Goal: Information Seeking & Learning: Learn about a topic

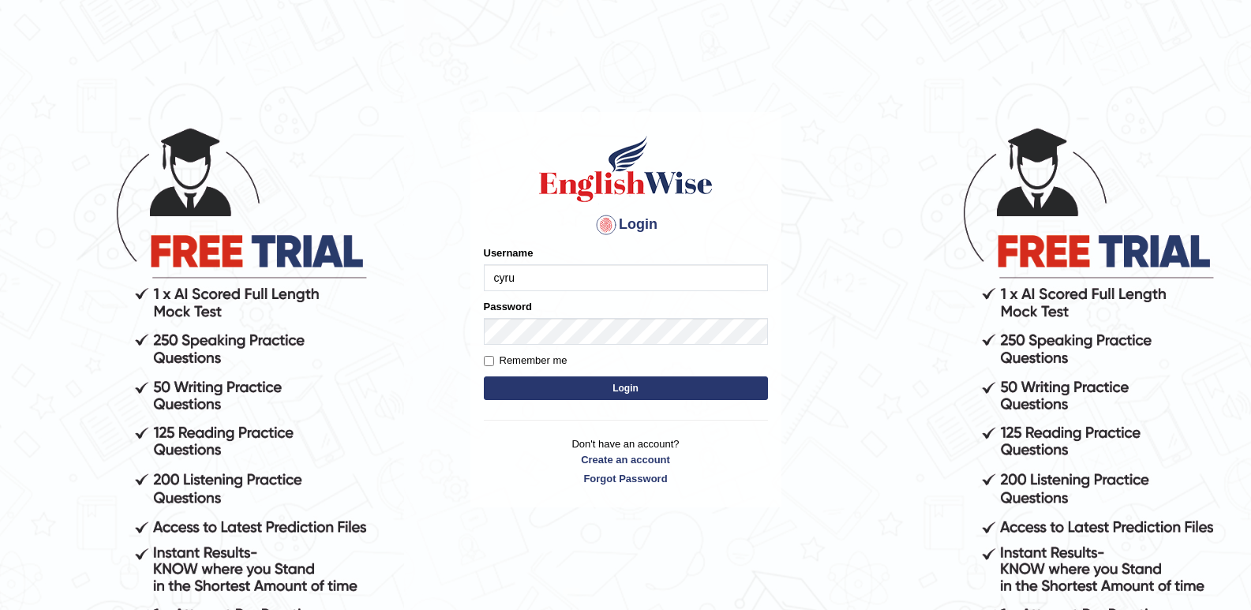
type input "cyrusgrg"
click at [612, 377] on button "Login" at bounding box center [626, 389] width 284 height 24
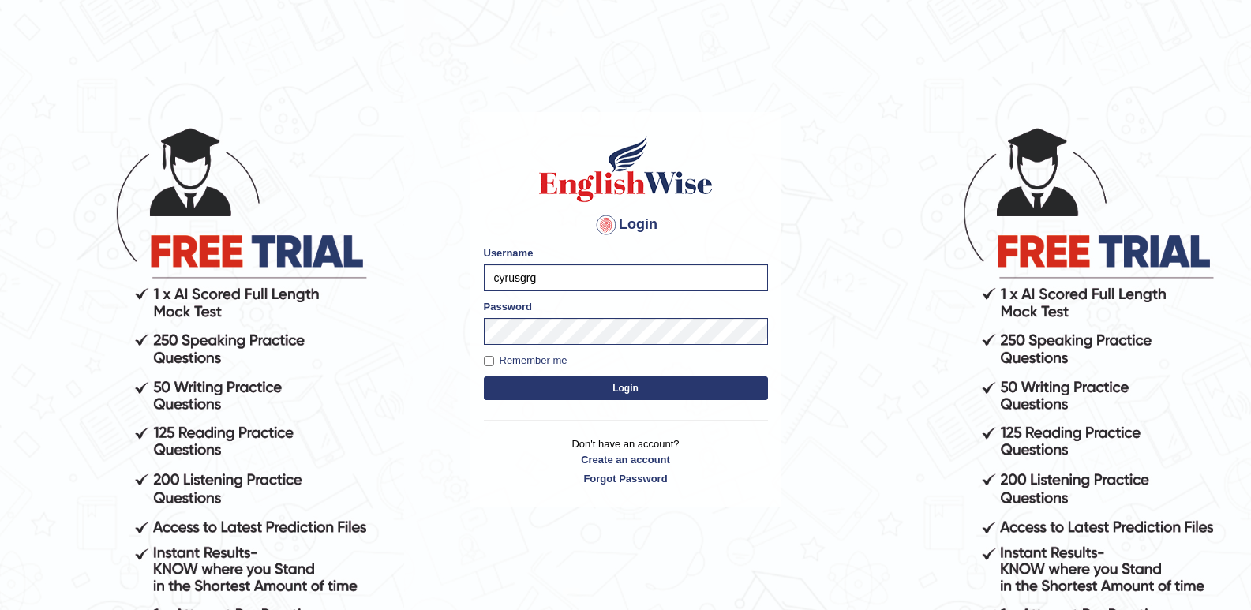
click at [620, 386] on button "Login" at bounding box center [626, 389] width 284 height 24
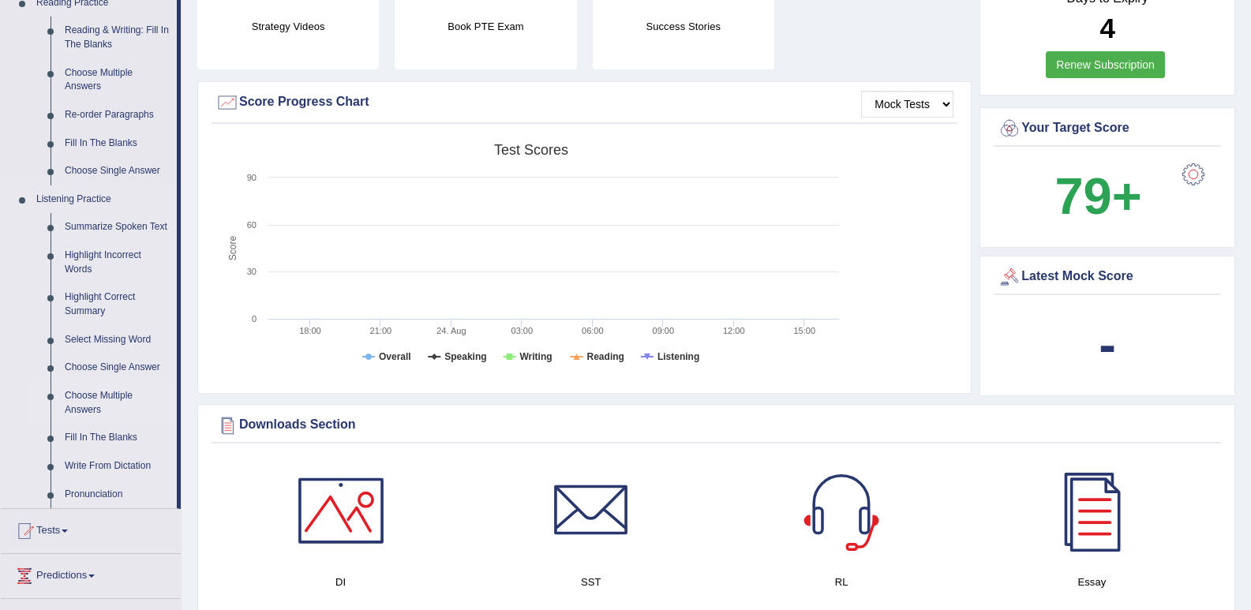
scroll to position [474, 0]
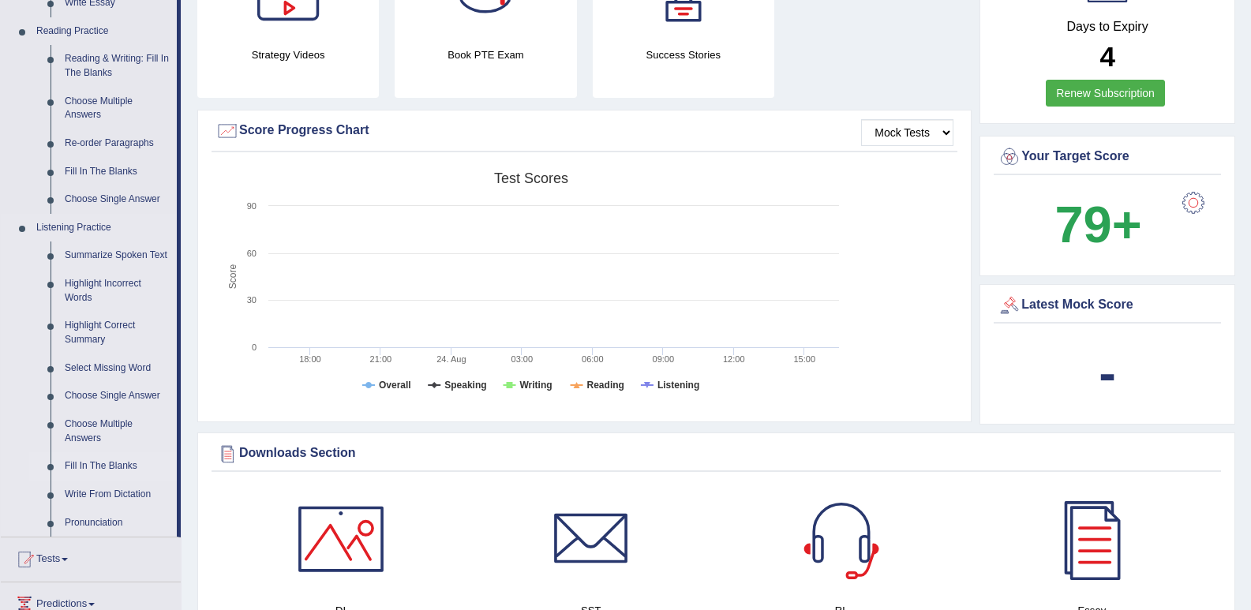
click at [103, 468] on link "Fill In The Blanks" at bounding box center [117, 466] width 119 height 28
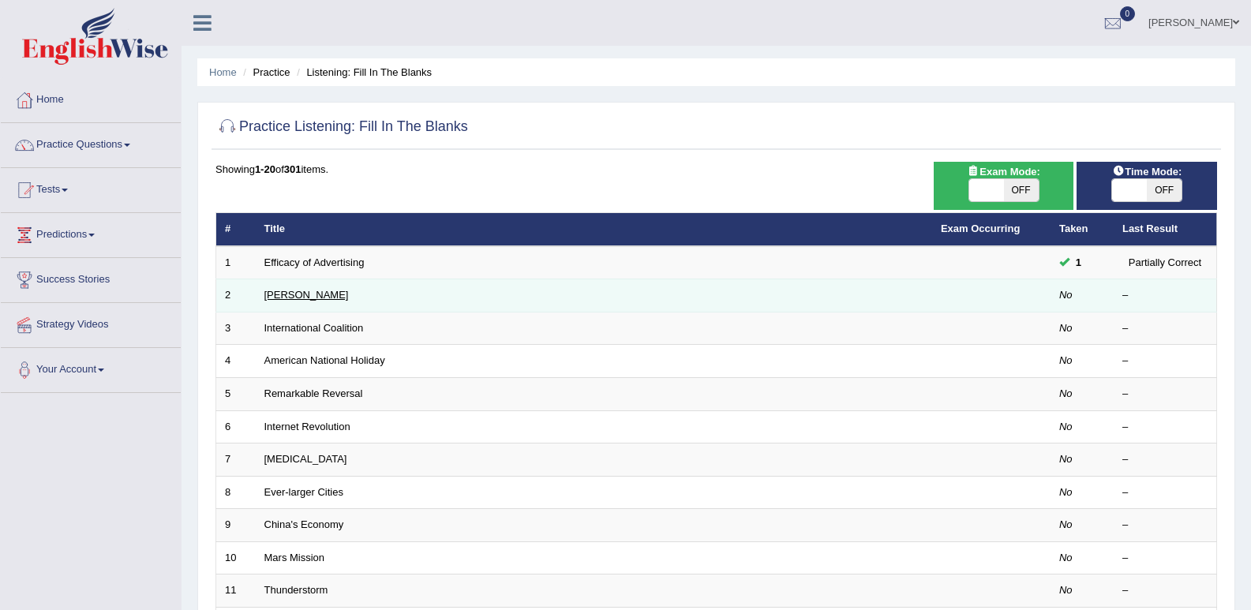
click at [279, 290] on link "Kazuhiro" at bounding box center [306, 295] width 84 height 12
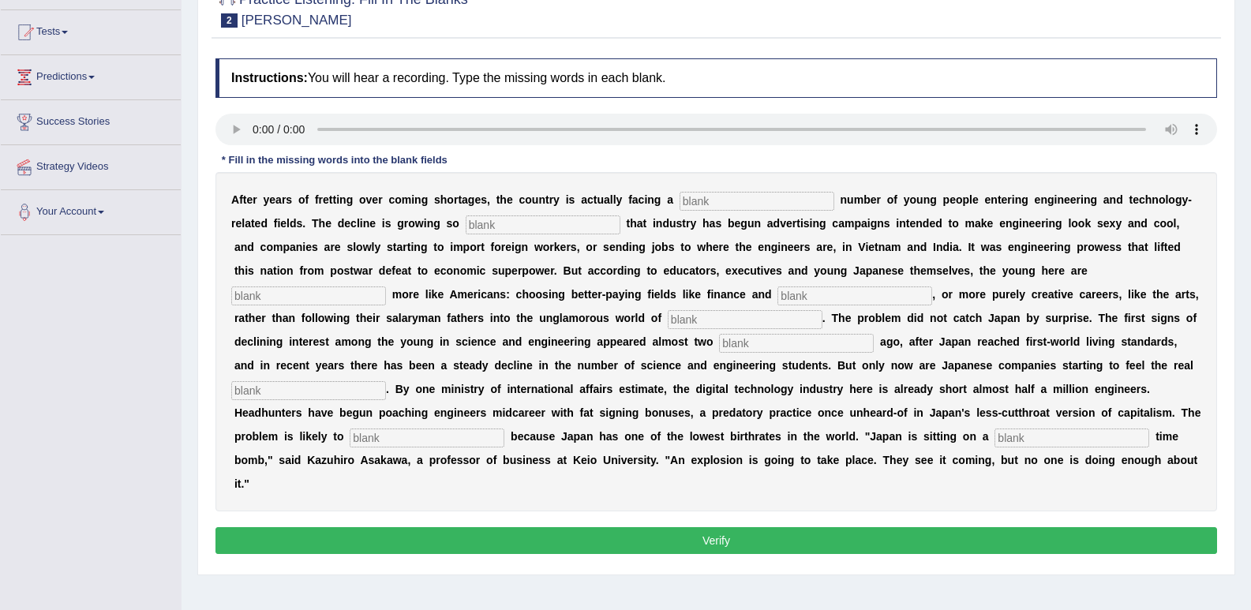
click at [473, 435] on input "text" at bounding box center [427, 438] width 155 height 19
click at [714, 263] on div "A f t e r y e a r s o f f r e t t i n g o v e r c o m i n g s h o r t a g e s ,…" at bounding box center [717, 341] width 1002 height 339
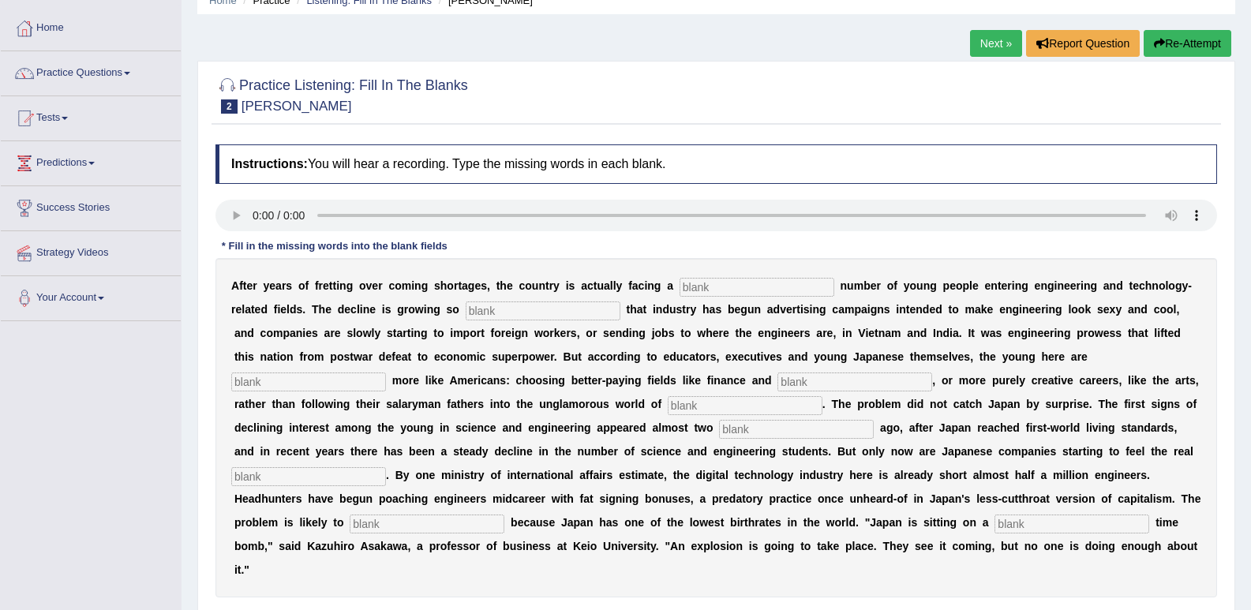
scroll to position [79, 0]
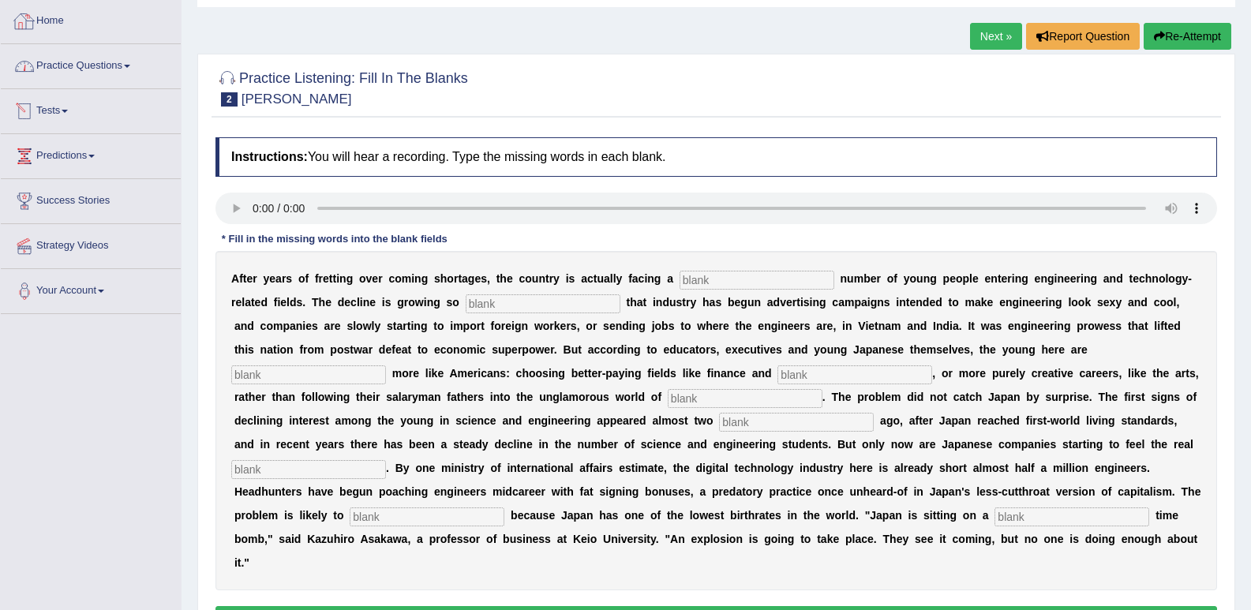
click at [82, 65] on link "Practice Questions" at bounding box center [91, 63] width 180 height 39
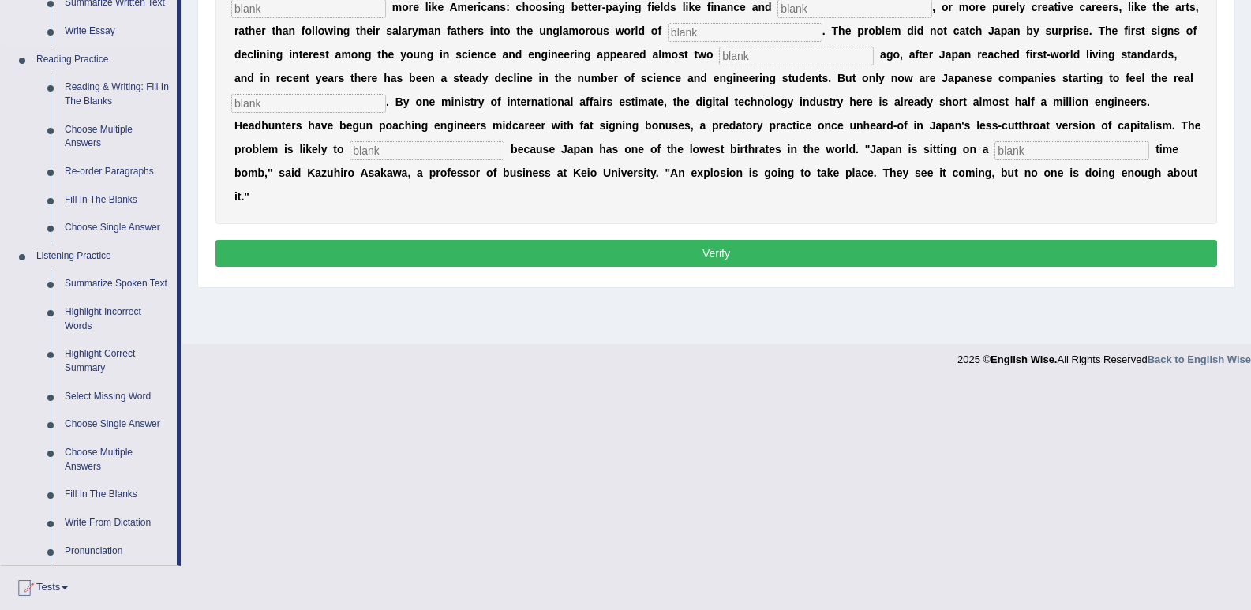
scroll to position [474, 0]
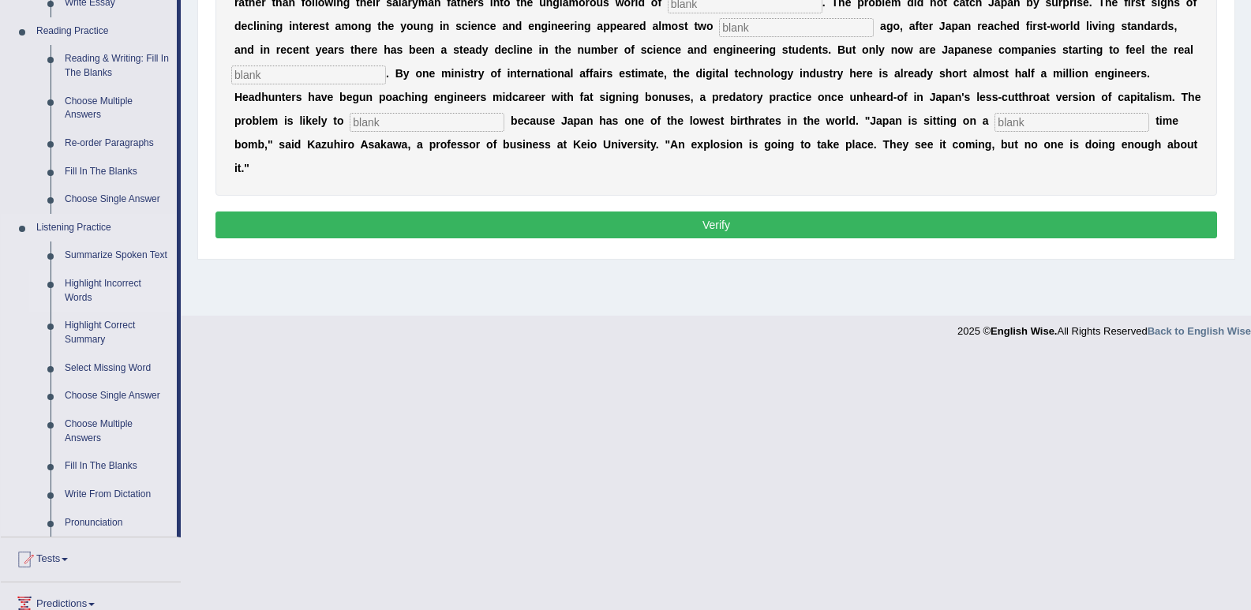
click at [118, 287] on link "Highlight Incorrect Words" at bounding box center [117, 291] width 119 height 42
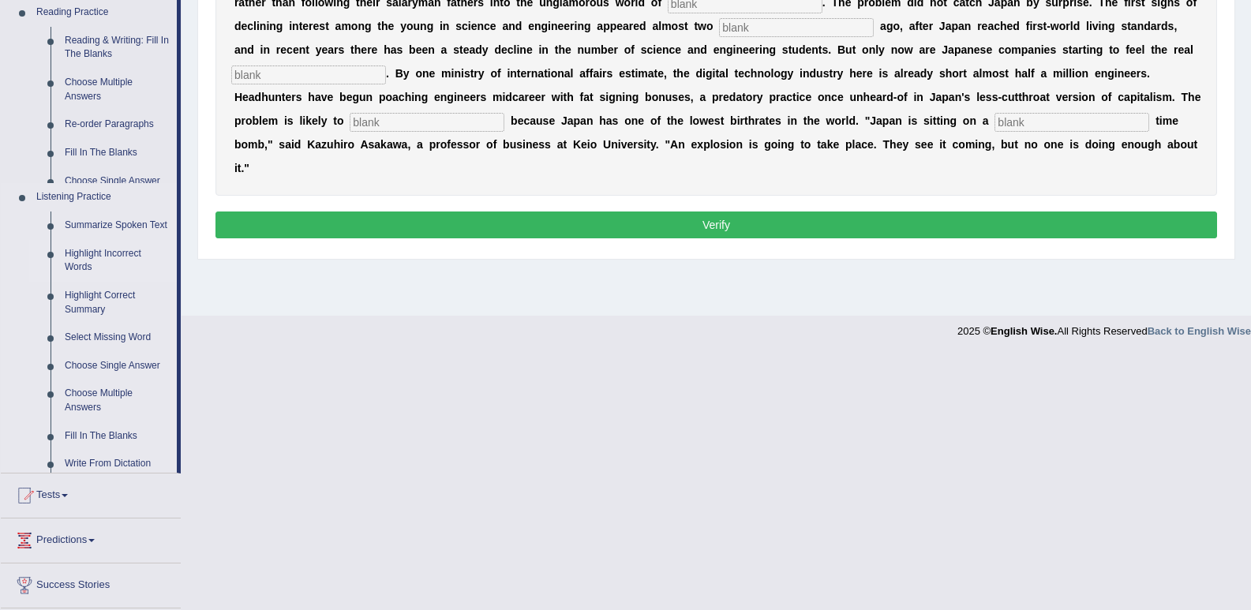
scroll to position [219, 0]
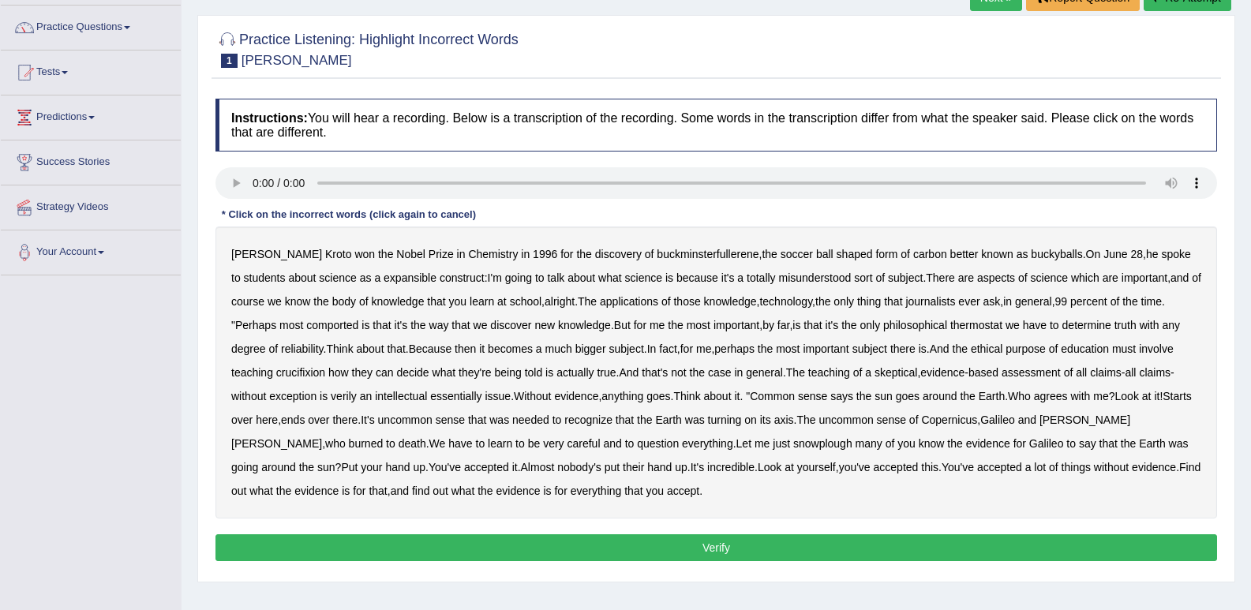
scroll to position [140, 0]
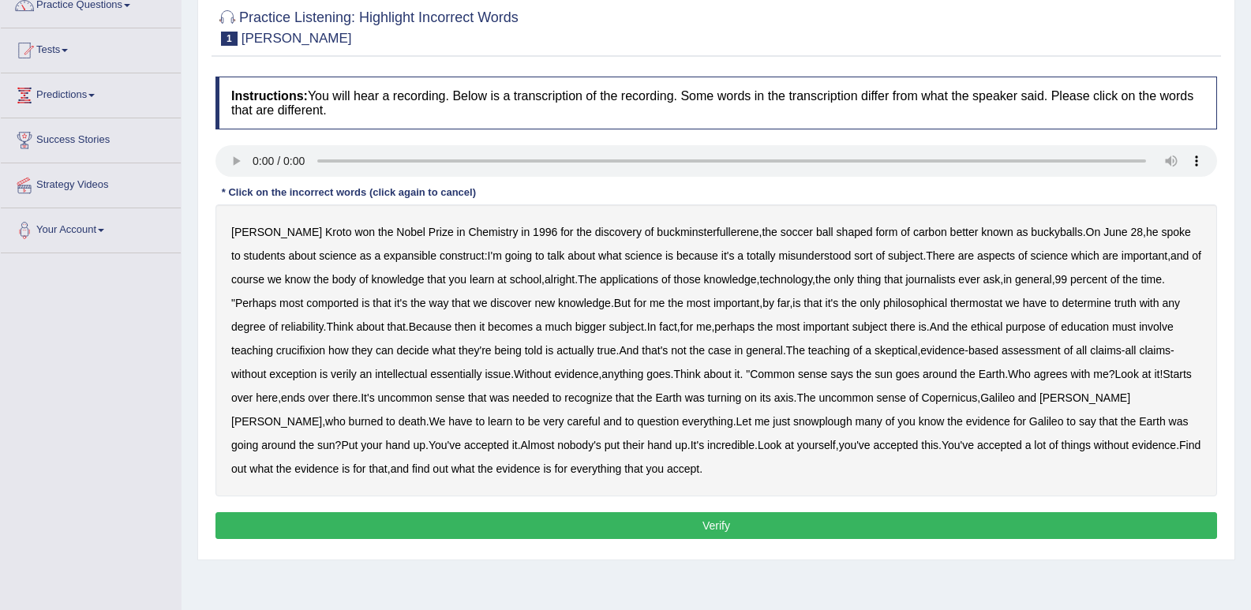
drag, startPoint x: 799, startPoint y: 242, endPoint x: 839, endPoint y: 242, distance: 40.3
click at [829, 242] on div "Harold Kroto won the Nobel Prize in Chemistry in 1996 for the discovery of buck…" at bounding box center [717, 350] width 1002 height 292
click at [384, 260] on b "expansible" at bounding box center [410, 255] width 53 height 13
click at [306, 302] on b "comported" at bounding box center [332, 303] width 52 height 13
click at [951, 302] on b "thermostat" at bounding box center [977, 303] width 52 height 13
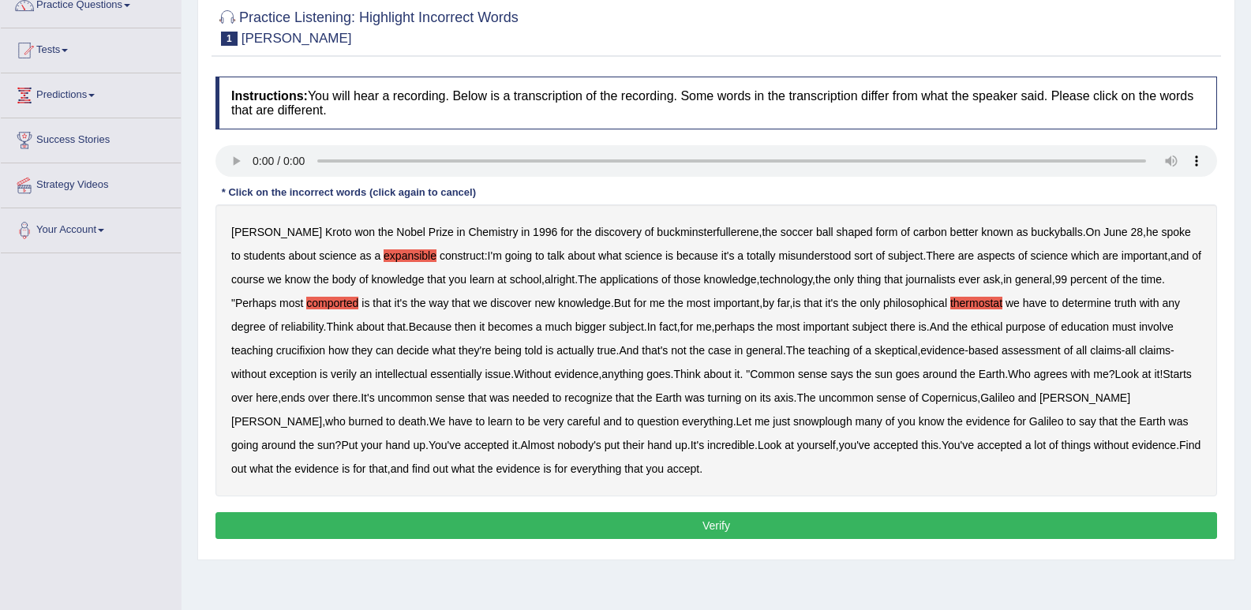
click at [331, 373] on b "verily" at bounding box center [344, 374] width 26 height 13
click at [793, 424] on b "snowplough" at bounding box center [822, 421] width 59 height 13
click at [591, 520] on button "Verify" at bounding box center [717, 525] width 1002 height 27
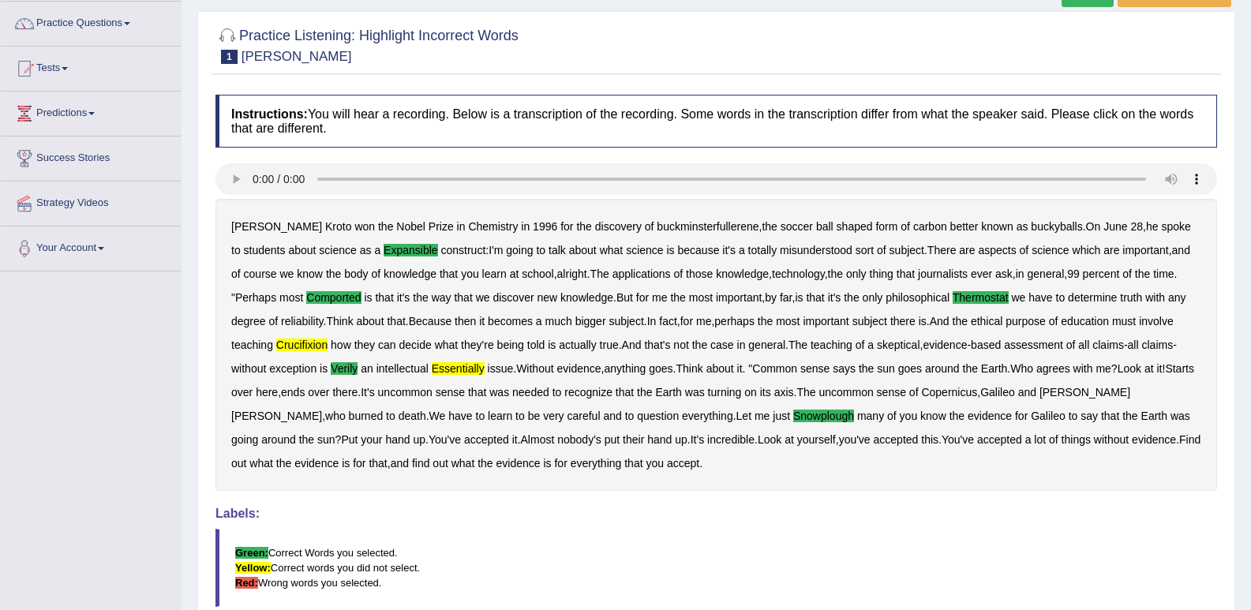
scroll to position [0, 0]
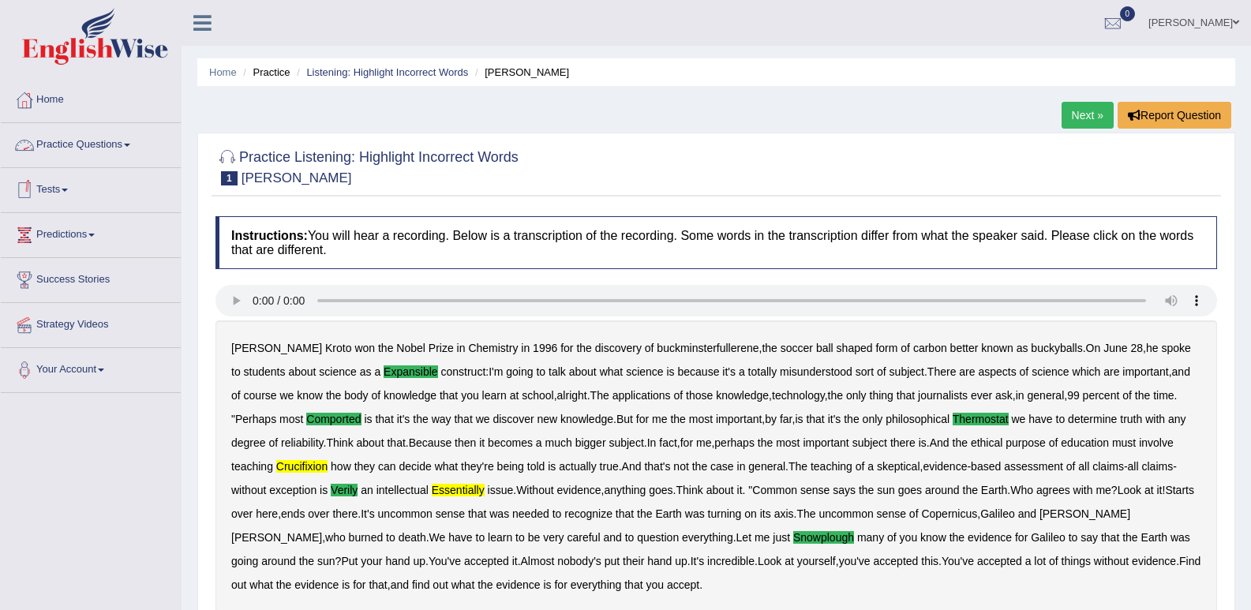
click at [96, 144] on link "Practice Questions" at bounding box center [91, 142] width 180 height 39
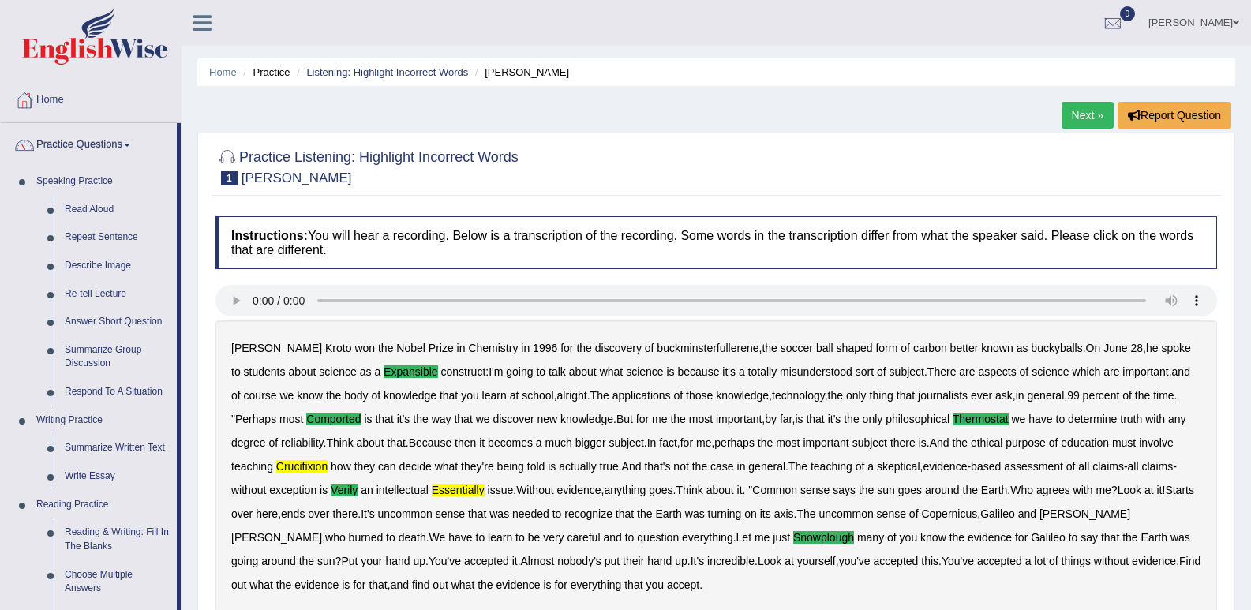
click at [1063, 111] on link "Next »" at bounding box center [1088, 115] width 52 height 27
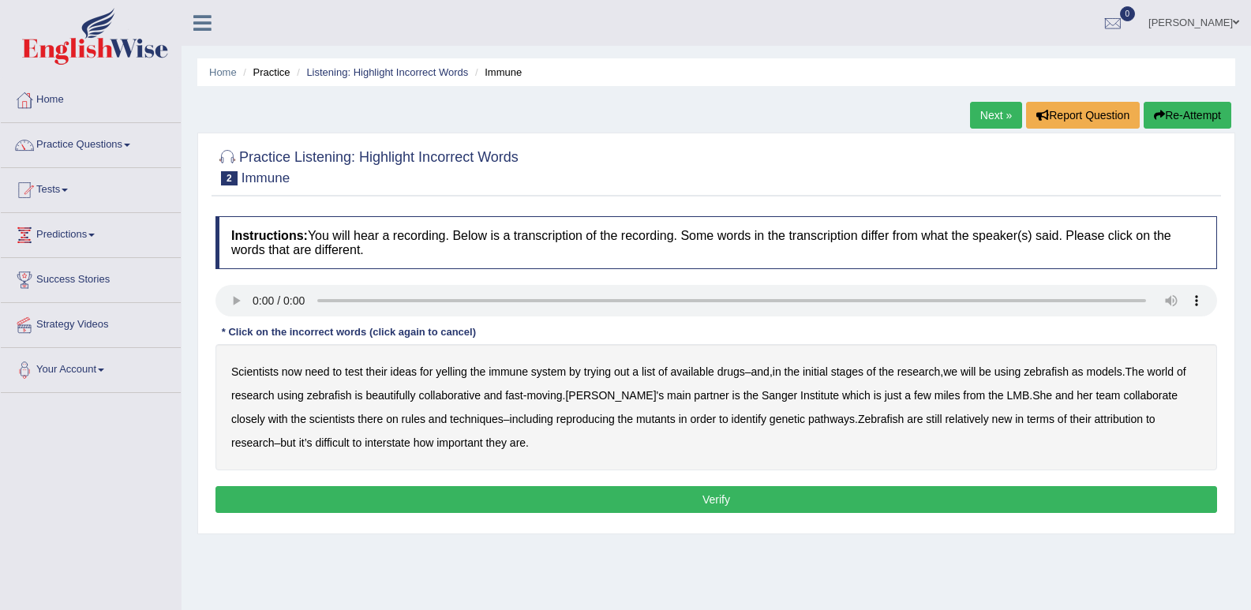
click at [455, 373] on b "yelling" at bounding box center [452, 372] width 32 height 13
click at [958, 369] on b "we" at bounding box center [950, 372] width 14 height 13
click at [397, 399] on b "beautifully" at bounding box center [391, 395] width 50 height 13
click at [402, 419] on b "rules" at bounding box center [414, 419] width 24 height 13
click at [568, 422] on b "reproducing" at bounding box center [586, 419] width 58 height 13
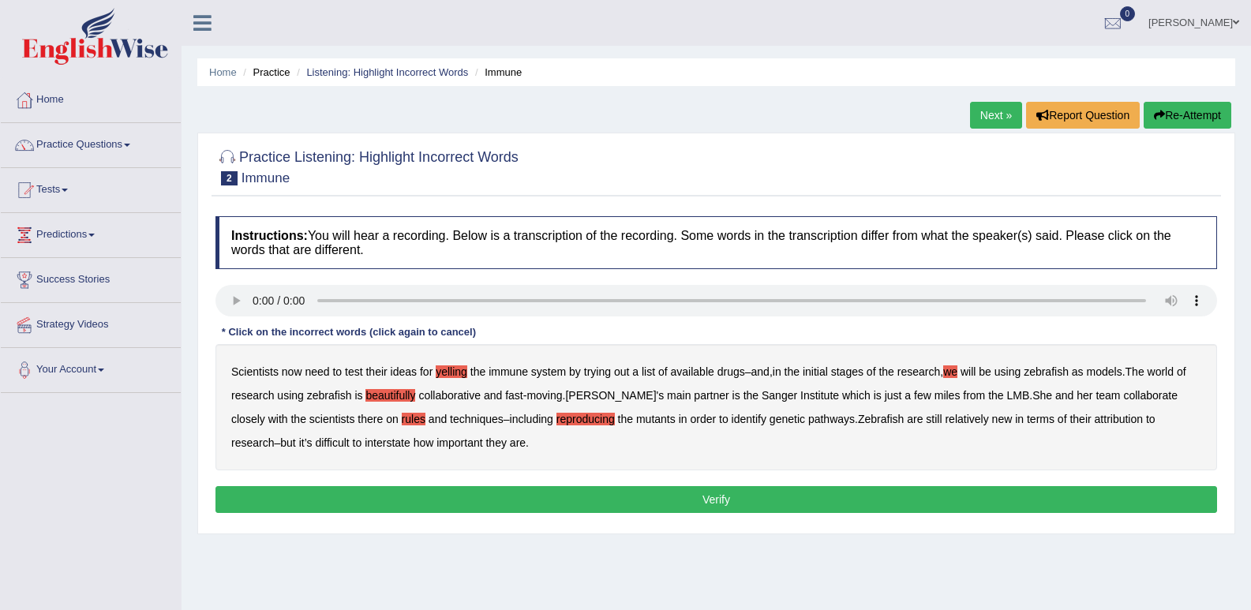
click at [1095, 419] on b "attribution" at bounding box center [1119, 419] width 48 height 13
click at [365, 441] on b "interstate" at bounding box center [388, 443] width 46 height 13
click at [373, 483] on div "Instructions: You will hear a recording. Below is a transcription of the record…" at bounding box center [717, 366] width 1010 height 317
click at [369, 497] on button "Verify" at bounding box center [717, 499] width 1002 height 27
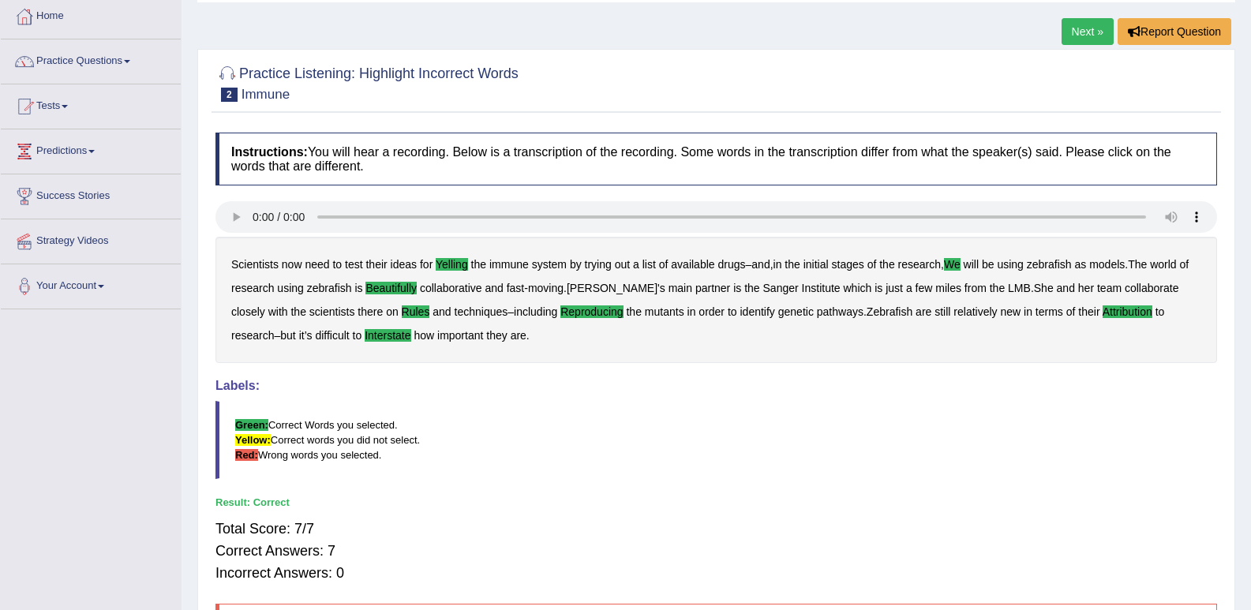
scroll to position [61, 0]
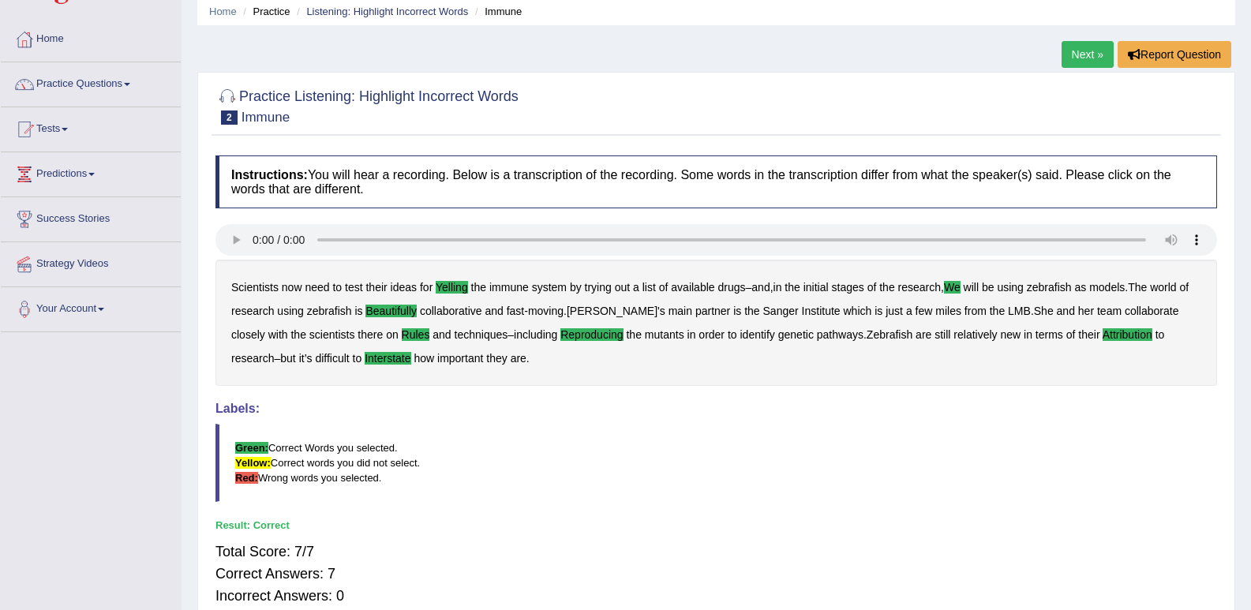
click at [1083, 46] on link "Next »" at bounding box center [1088, 54] width 52 height 27
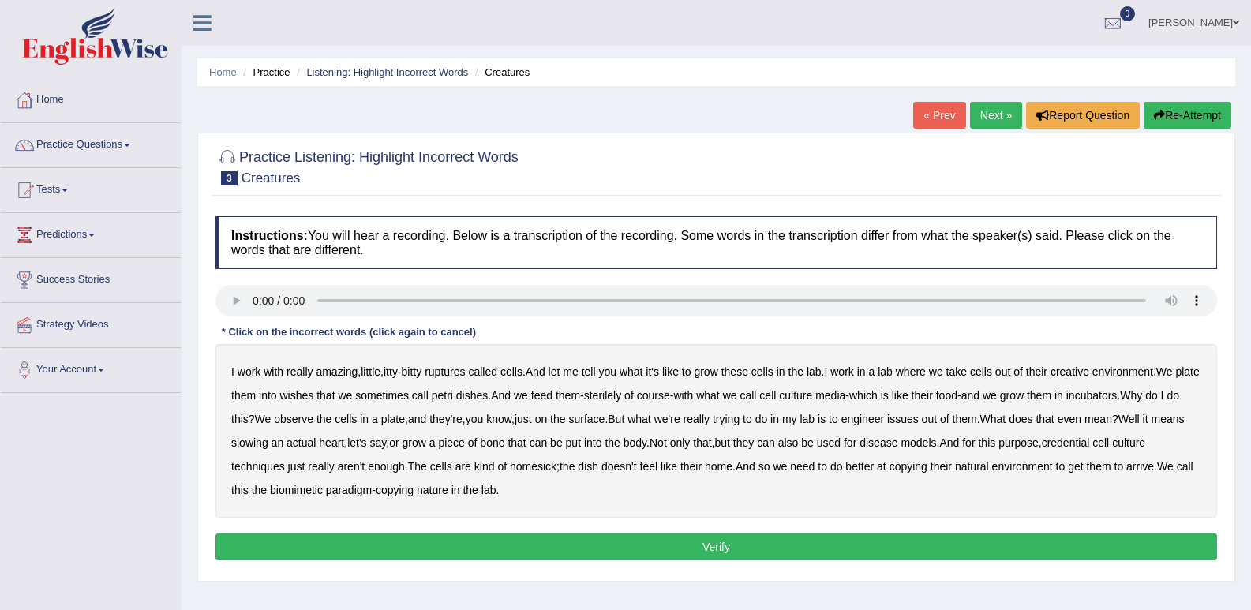
click at [463, 377] on b "ruptures" at bounding box center [445, 372] width 40 height 13
click at [1078, 376] on b "creative" at bounding box center [1070, 372] width 39 height 13
click at [313, 399] on b "wishes" at bounding box center [296, 395] width 34 height 13
click at [919, 420] on b "issues" at bounding box center [903, 419] width 32 height 13
click at [268, 442] on b "slowing" at bounding box center [249, 443] width 37 height 13
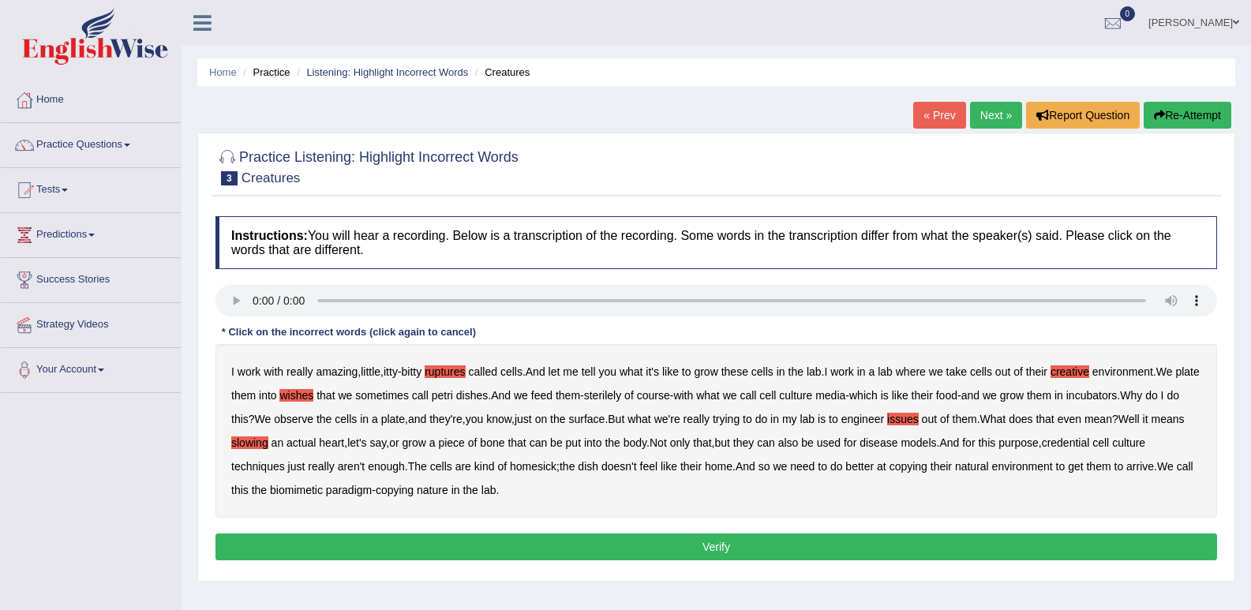
click at [1090, 445] on b "credential" at bounding box center [1066, 443] width 48 height 13
click at [1127, 473] on b "arrive" at bounding box center [1141, 466] width 28 height 13
click at [509, 542] on button "Verify" at bounding box center [717, 547] width 1002 height 27
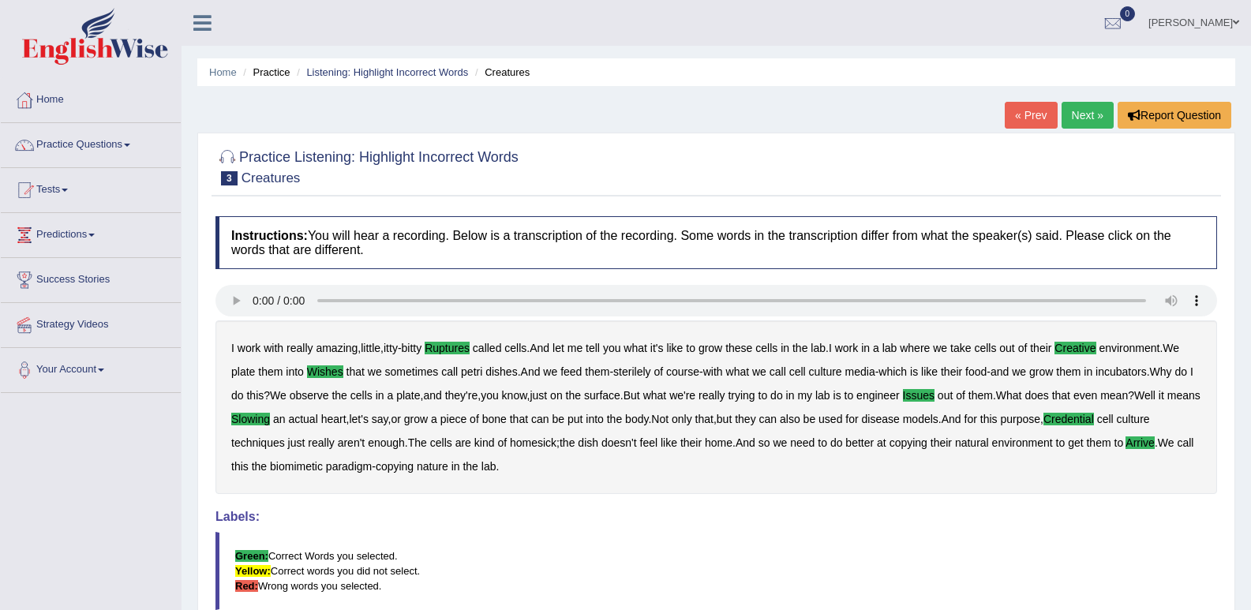
click at [1063, 111] on link "Next »" at bounding box center [1088, 115] width 52 height 27
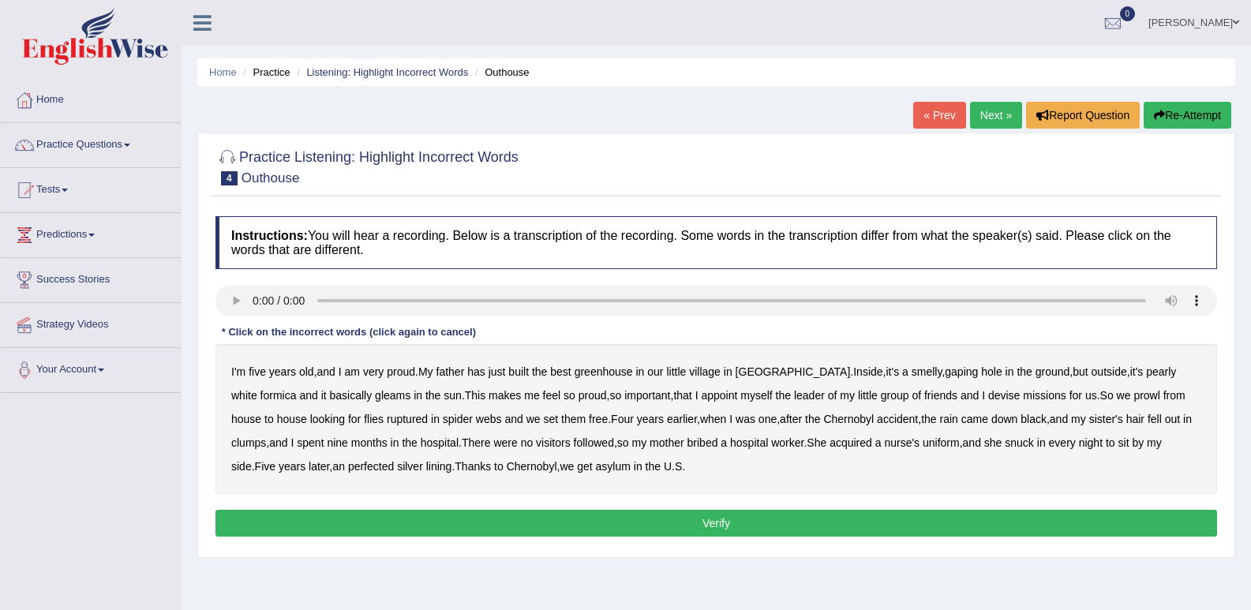
click at [600, 377] on b "greenhouse" at bounding box center [604, 372] width 58 height 13
click at [330, 393] on b "basically" at bounding box center [351, 395] width 43 height 13
click at [387, 418] on b "ruptured" at bounding box center [407, 419] width 41 height 13
click at [602, 437] on b "followed" at bounding box center [594, 443] width 40 height 13
click at [372, 469] on b "perfected" at bounding box center [371, 466] width 46 height 13
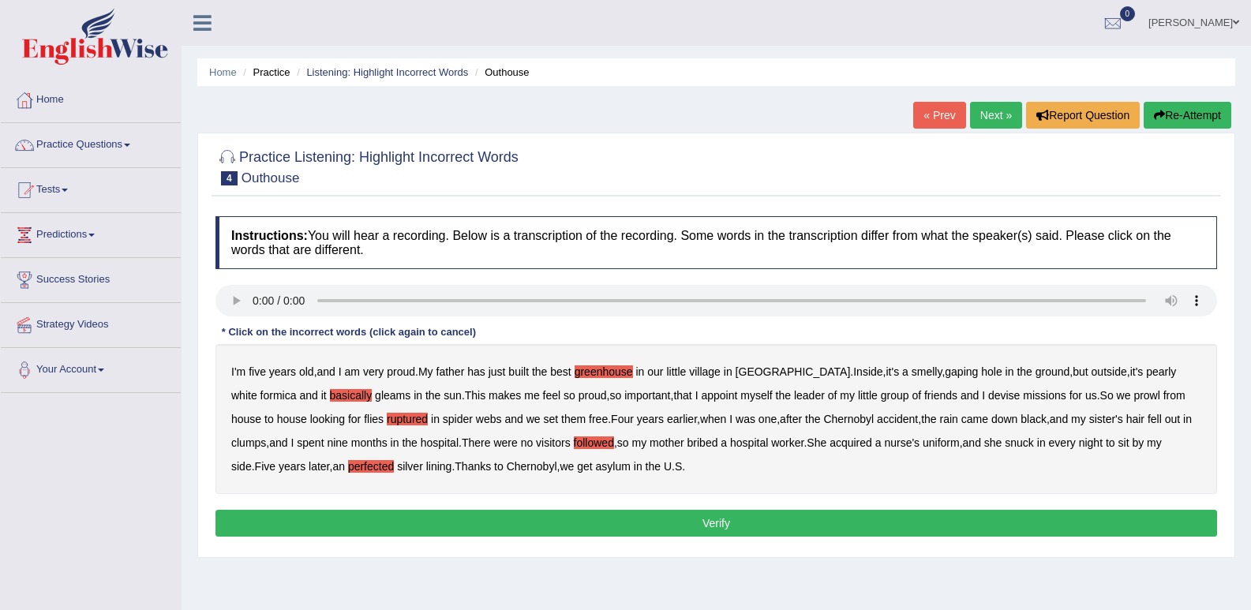
click at [590, 520] on button "Verify" at bounding box center [717, 523] width 1002 height 27
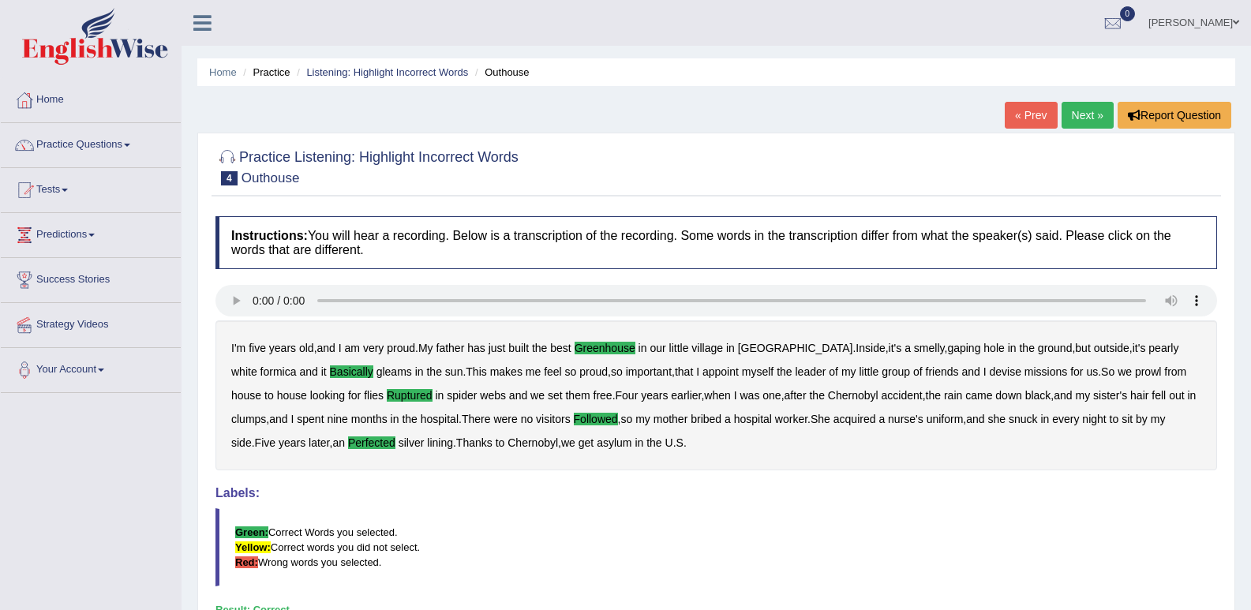
click at [1068, 107] on link "Next »" at bounding box center [1088, 115] width 52 height 27
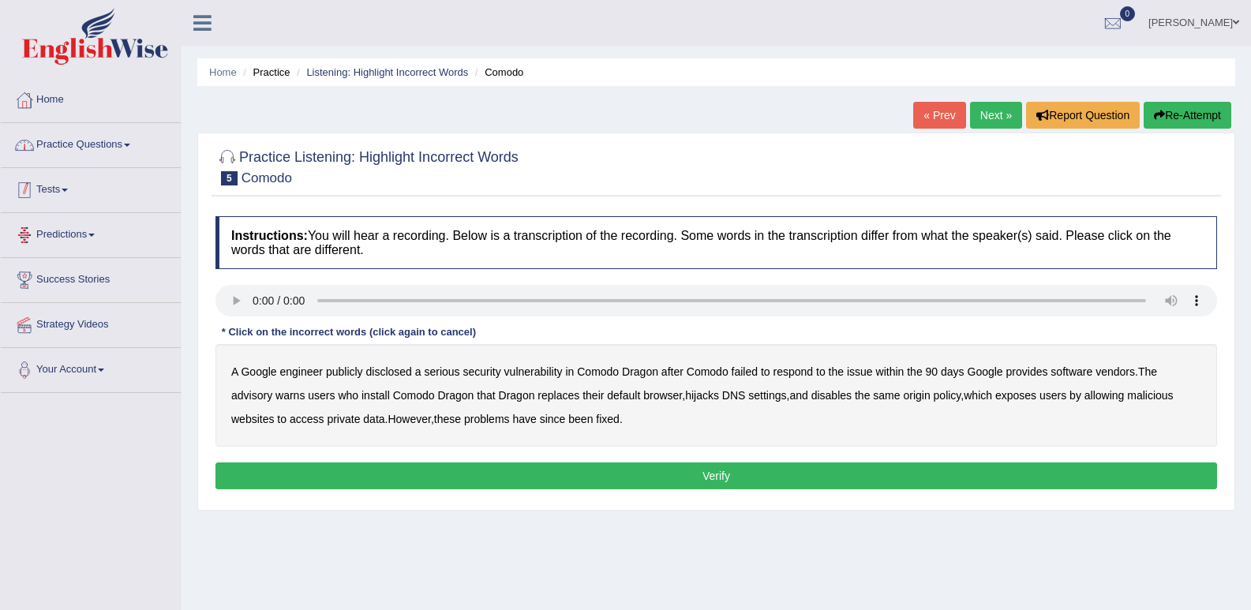
click at [88, 137] on link "Practice Questions" at bounding box center [91, 142] width 180 height 39
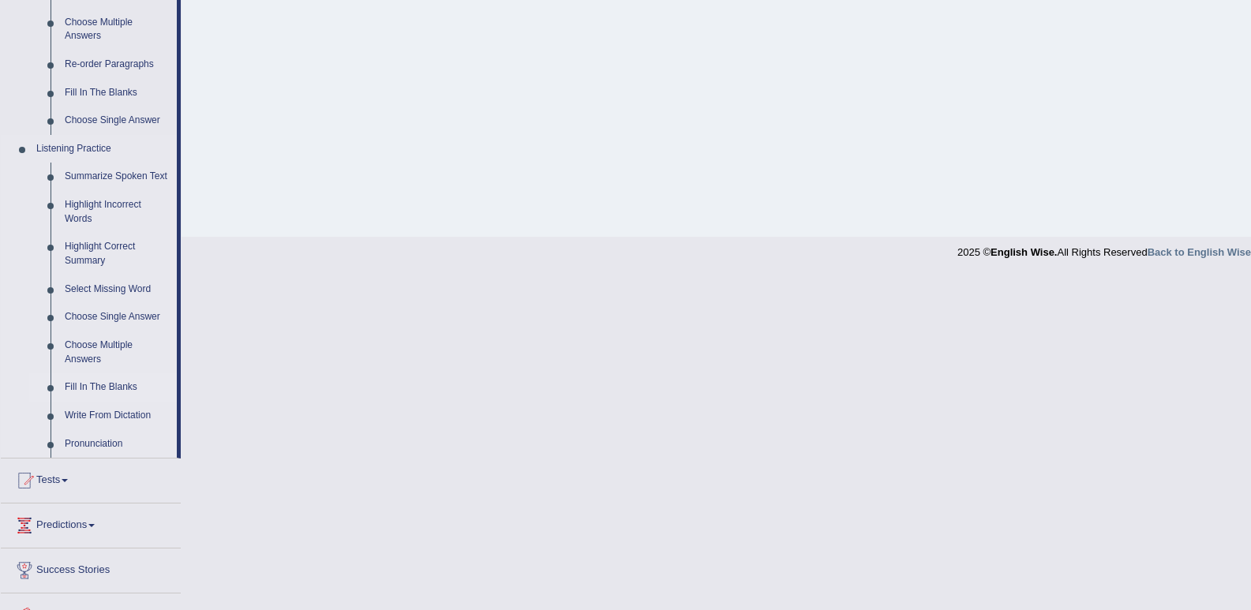
click at [95, 383] on link "Fill In The Blanks" at bounding box center [117, 387] width 119 height 28
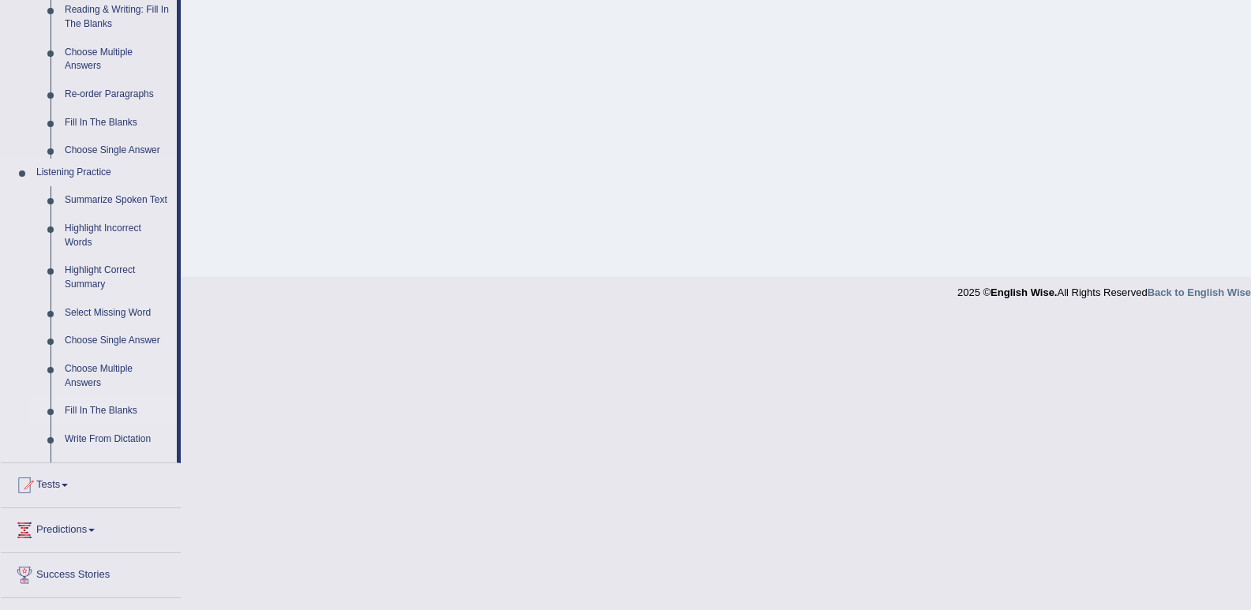
scroll to position [219, 0]
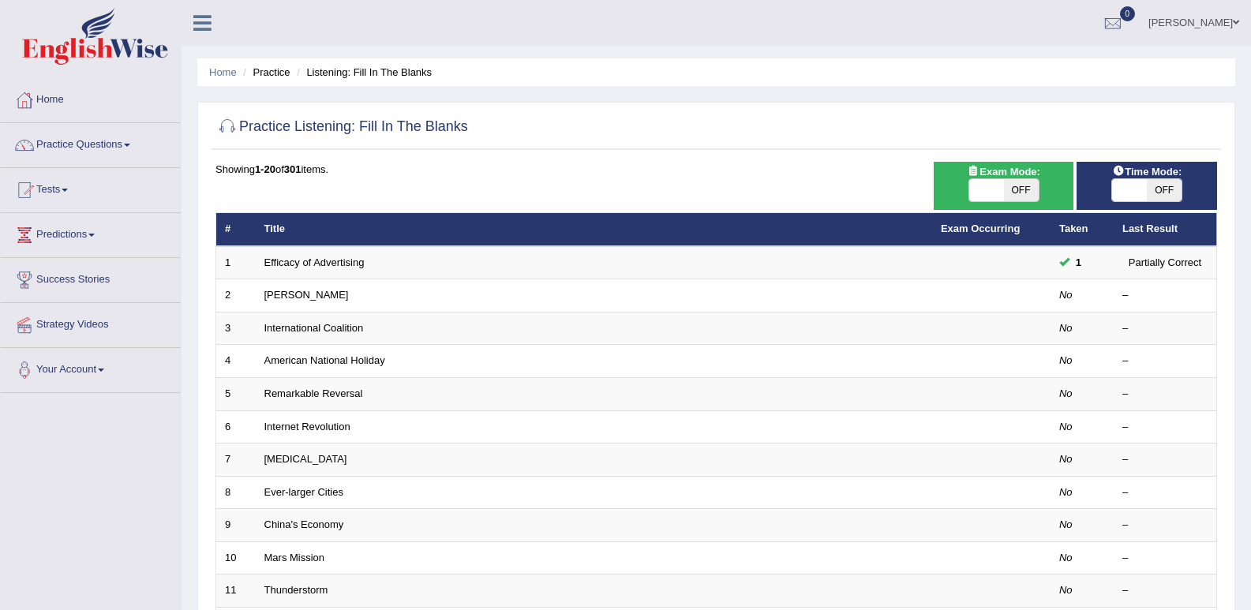
click at [278, 292] on link "[PERSON_NAME]" at bounding box center [306, 295] width 84 height 12
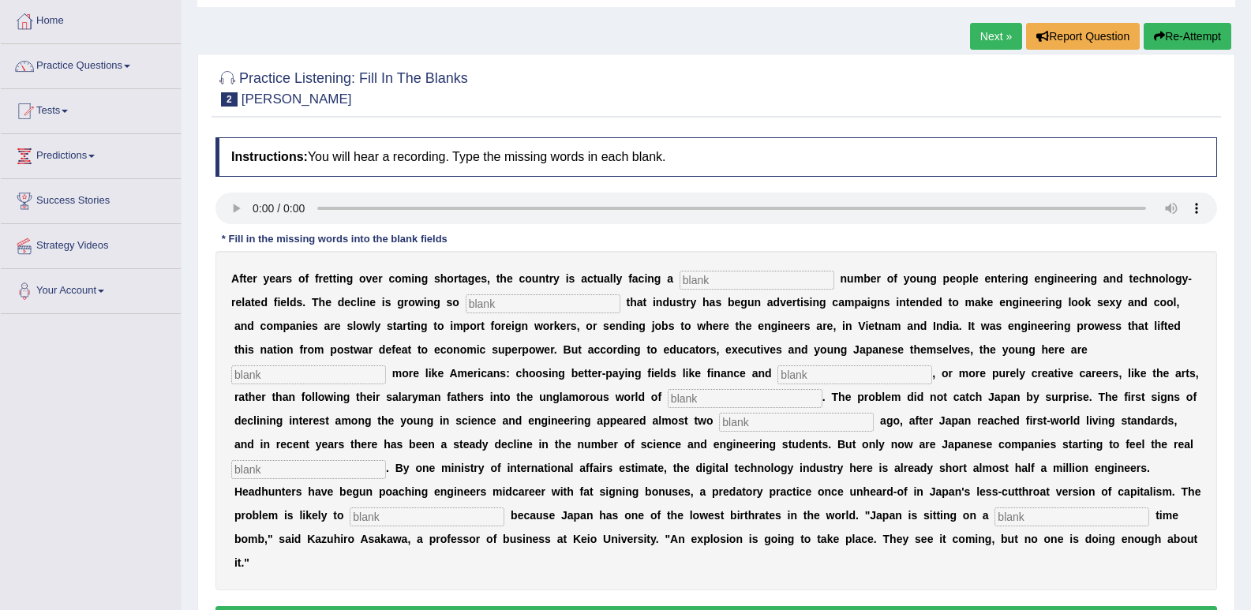
click at [733, 281] on input "text" at bounding box center [757, 280] width 155 height 19
click at [700, 274] on input "text" at bounding box center [757, 280] width 155 height 19
type input "di"
click at [515, 297] on input "text" at bounding box center [543, 303] width 155 height 19
type input "drastic"
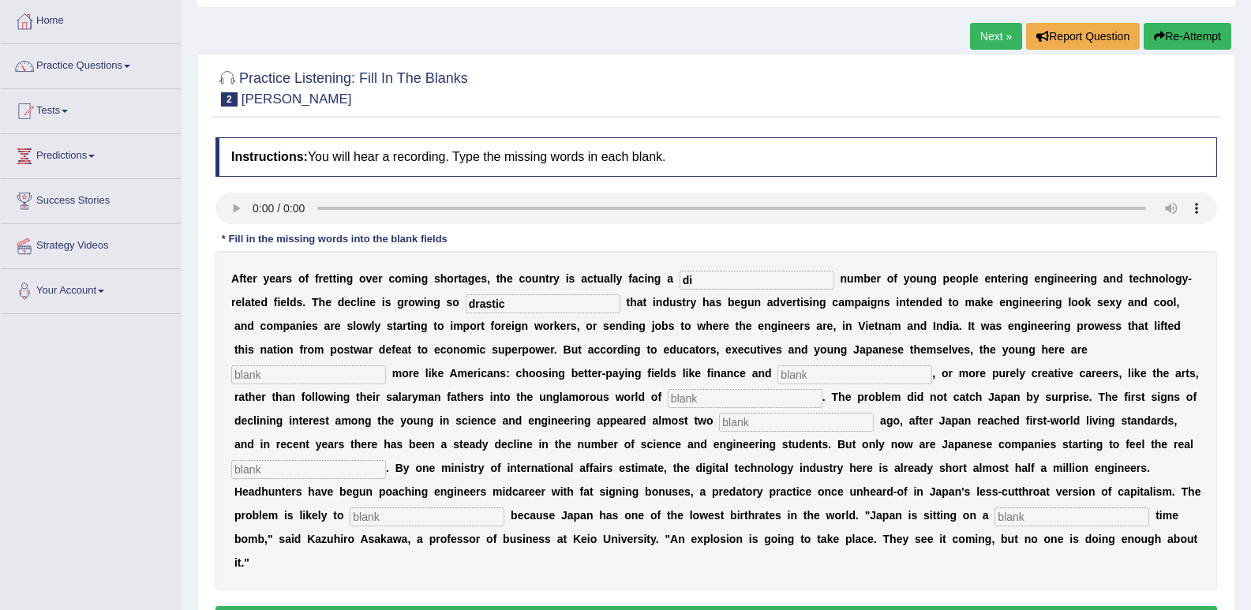
click at [347, 380] on input "text" at bounding box center [308, 375] width 155 height 19
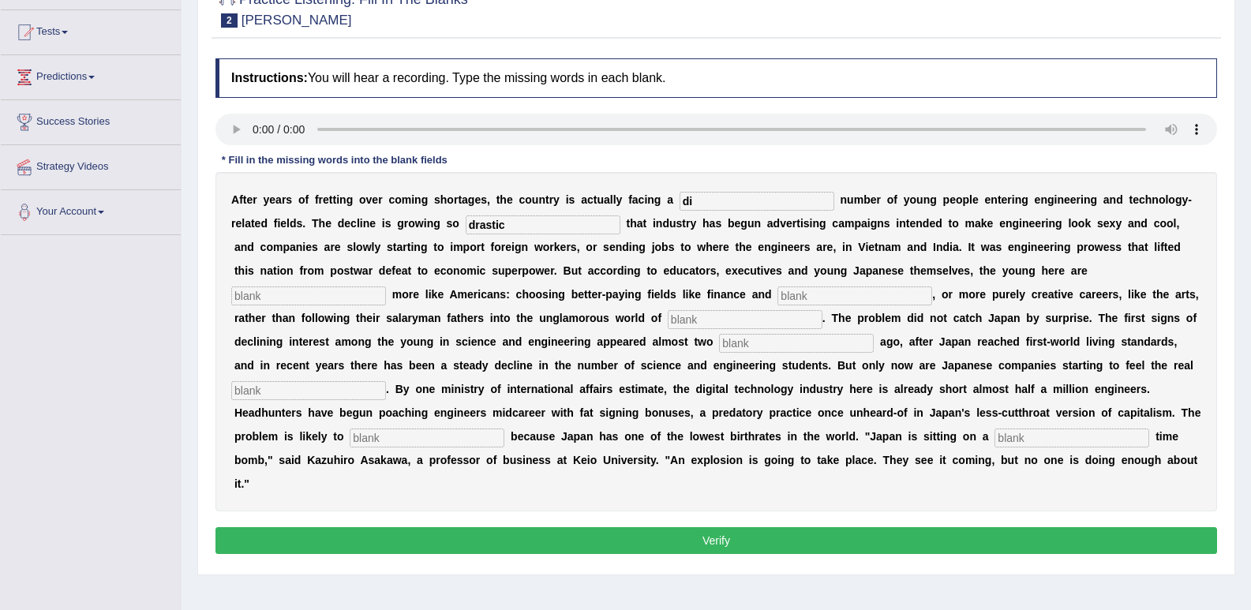
click at [357, 298] on input "text" at bounding box center [308, 296] width 155 height 19
type input "behaving"
click at [794, 289] on input "text" at bounding box center [855, 296] width 155 height 19
type input "medecine"
click at [775, 330] on div "A f t e r y e a r s o f f r e t t i n g o v e r c o m i n g s h o r t a g e s ,…" at bounding box center [717, 341] width 1002 height 339
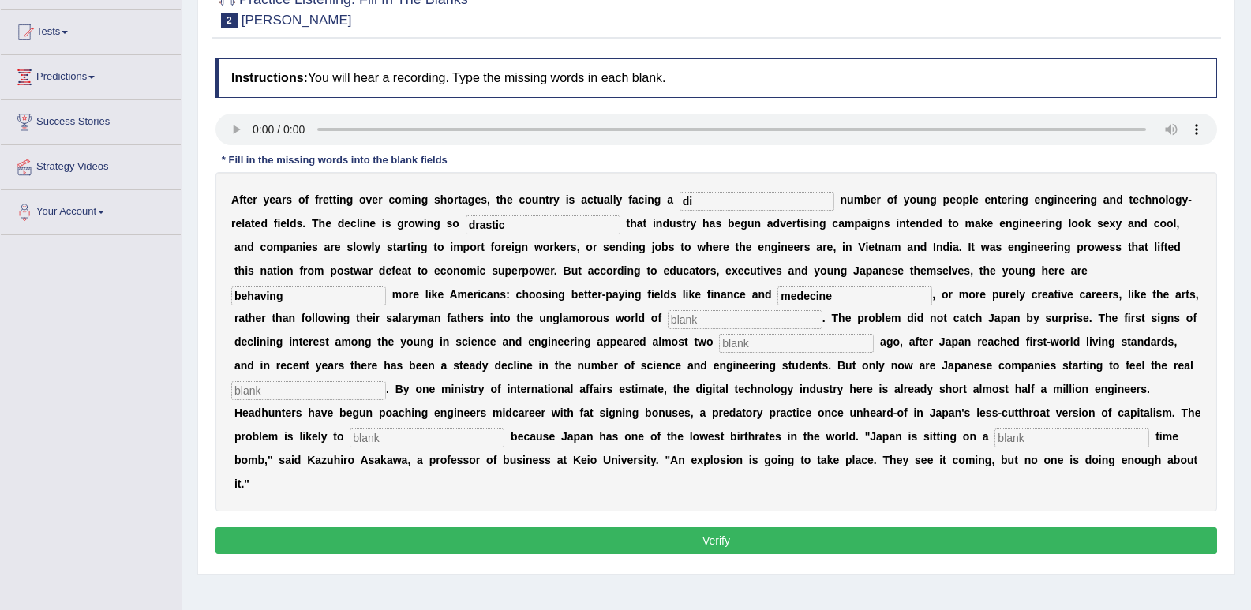
click at [771, 316] on input "text" at bounding box center [745, 319] width 155 height 19
type input "manufacturing"
click at [831, 341] on input "text" at bounding box center [796, 343] width 155 height 19
type input "2 decades"
click at [374, 385] on input "text" at bounding box center [308, 390] width 155 height 19
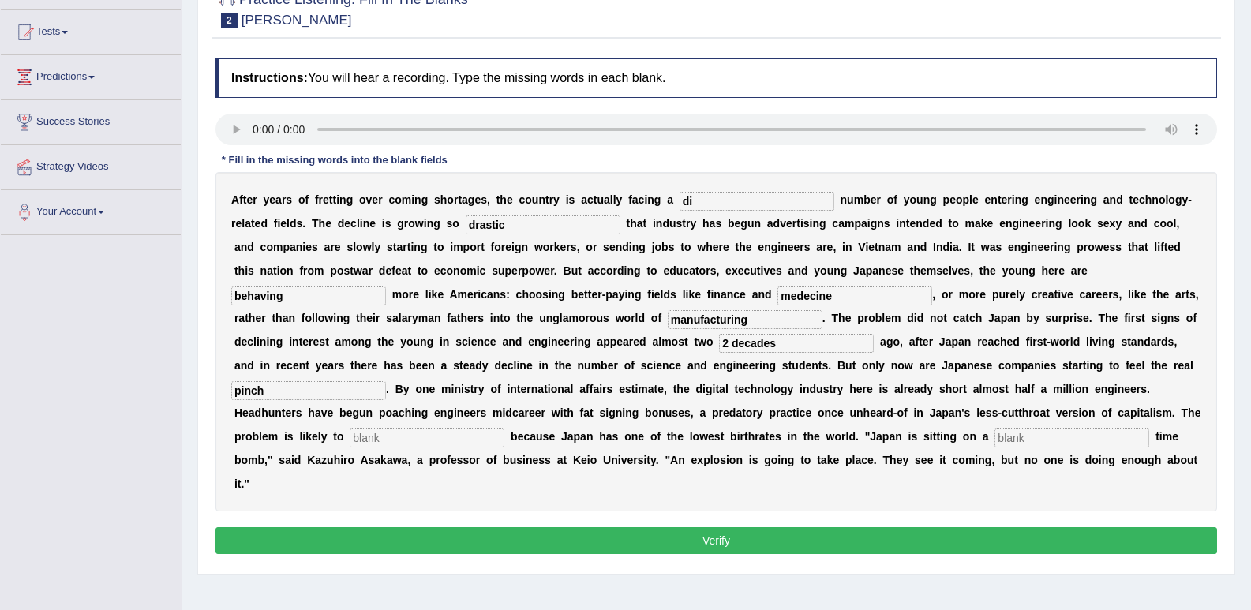
type input "pinch"
click at [384, 433] on input "text" at bounding box center [427, 438] width 155 height 19
type input "woren"
click at [1041, 433] on input "text" at bounding box center [1072, 438] width 155 height 19
type input "demographic"
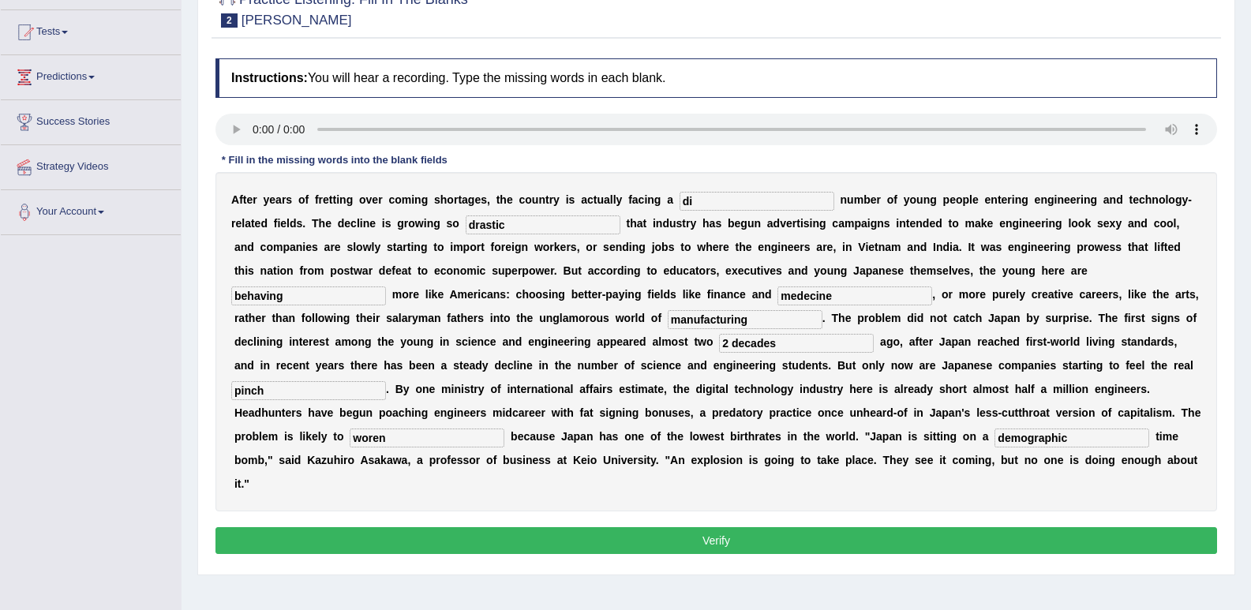
drag, startPoint x: 482, startPoint y: 432, endPoint x: 474, endPoint y: 433, distance: 7.9
click at [475, 432] on input "woren" at bounding box center [427, 438] width 155 height 19
type input "worsen"
click at [811, 298] on input "medecine" at bounding box center [855, 296] width 155 height 19
click at [844, 298] on input "medicine" at bounding box center [855, 296] width 155 height 19
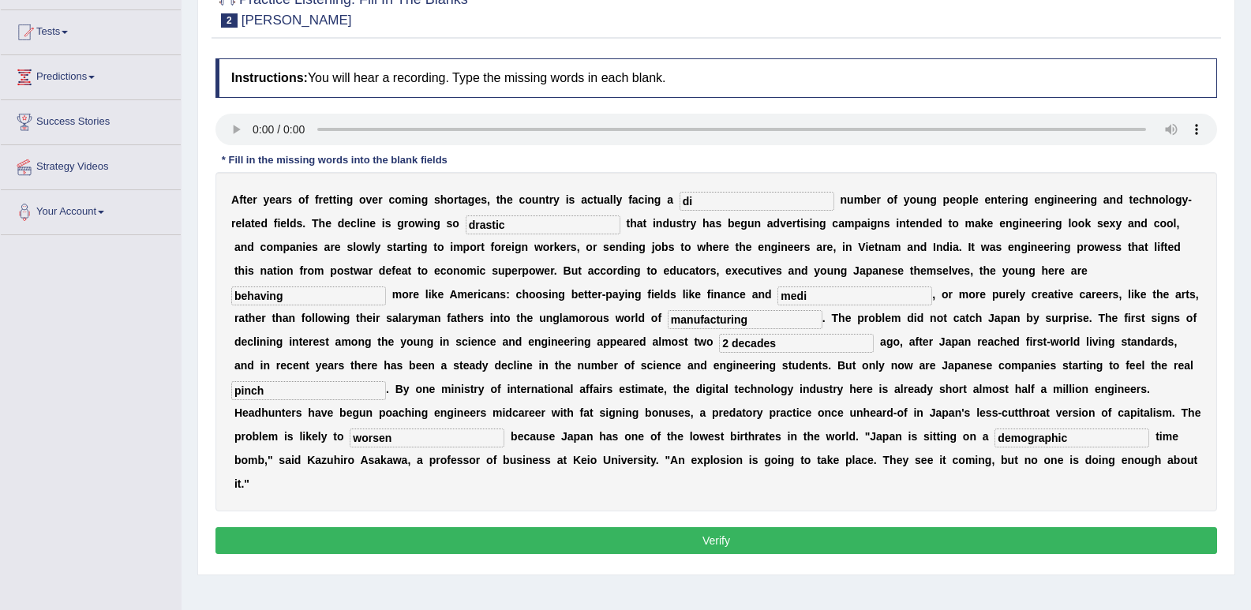
click at [827, 298] on input "medi" at bounding box center [855, 296] width 155 height 19
type input "medicane"
click at [797, 199] on input "di" at bounding box center [757, 201] width 155 height 19
click at [707, 201] on input "di" at bounding box center [757, 201] width 155 height 19
type input "dindwiling"
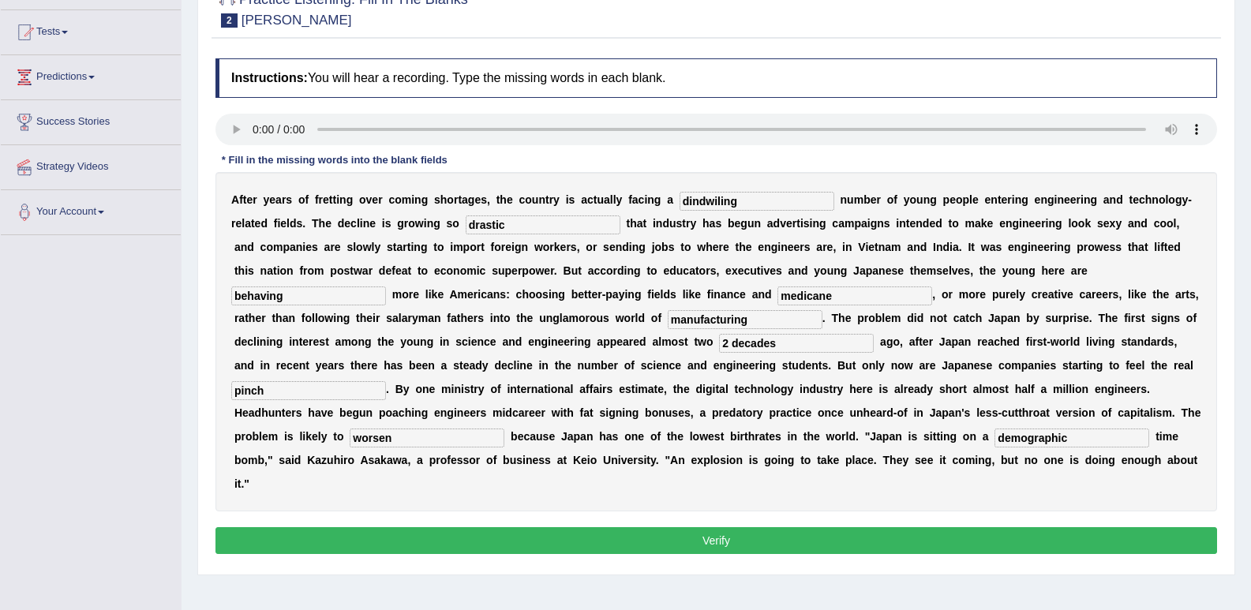
click at [731, 343] on input "2 decades" at bounding box center [796, 343] width 155 height 19
type input "decades"
click at [800, 396] on b at bounding box center [796, 389] width 6 height 13
click at [786, 538] on button "Verify" at bounding box center [717, 540] width 1002 height 27
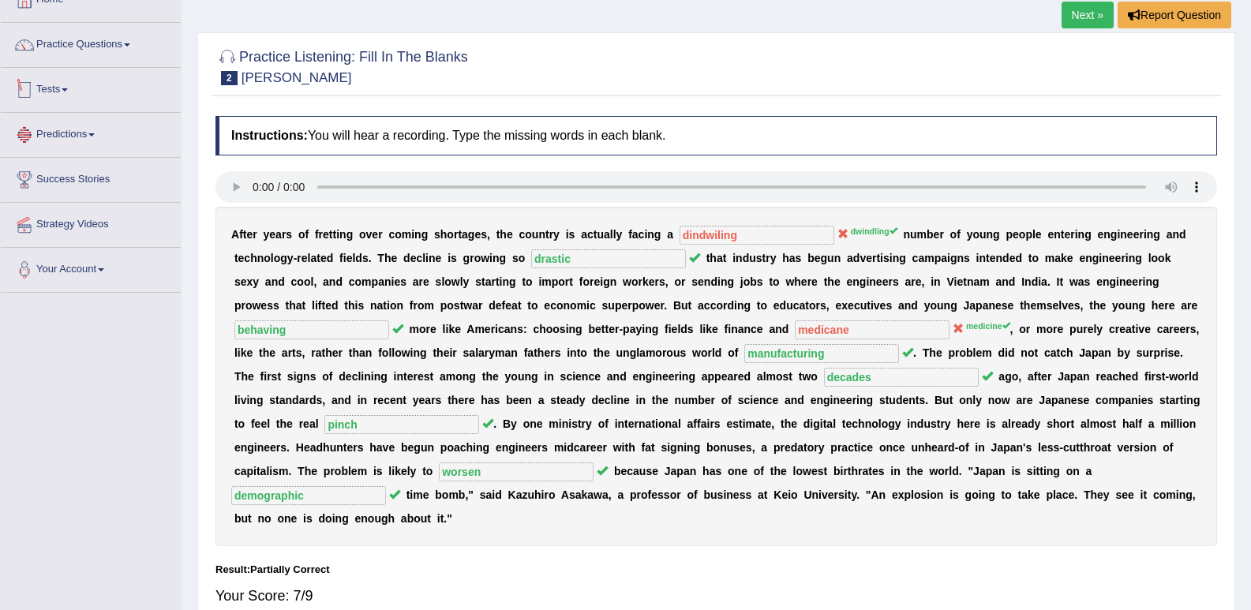
scroll to position [0, 0]
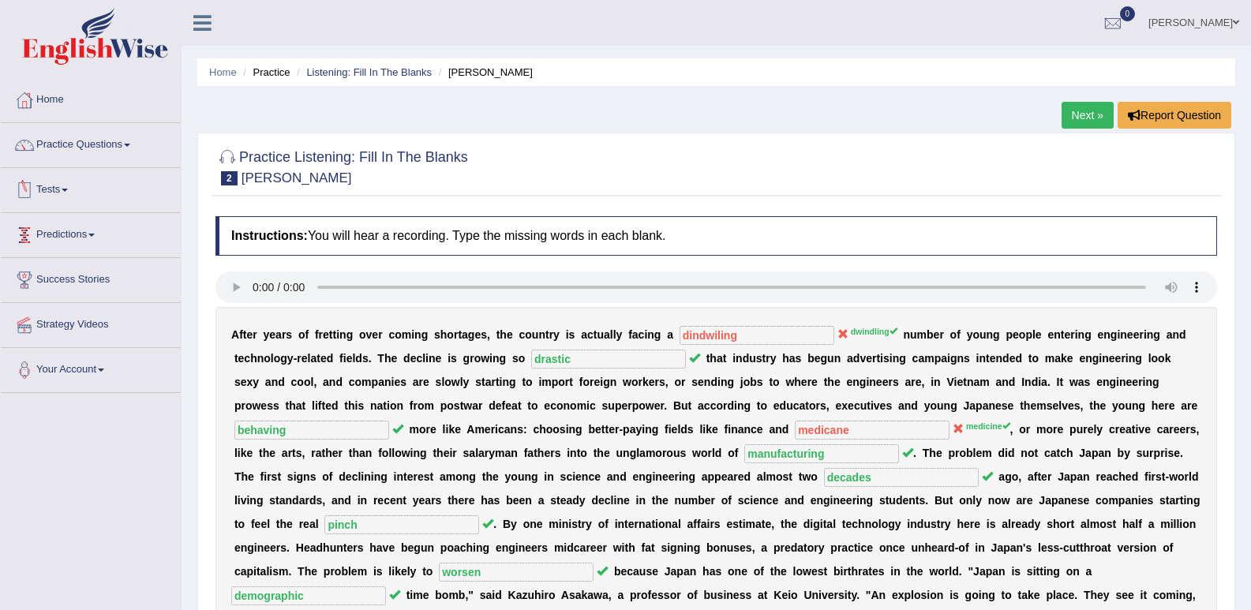
click at [1080, 131] on div "Next » Report Question" at bounding box center [1149, 117] width 174 height 31
click at [1080, 116] on link "Next »" at bounding box center [1088, 115] width 52 height 27
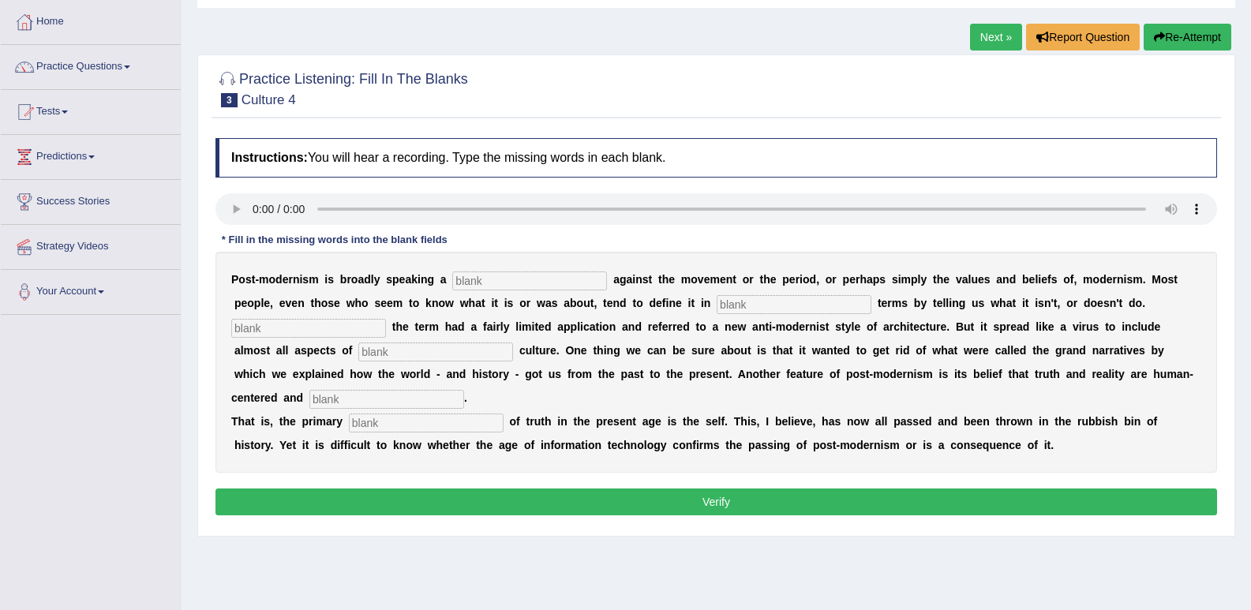
scroll to position [79, 0]
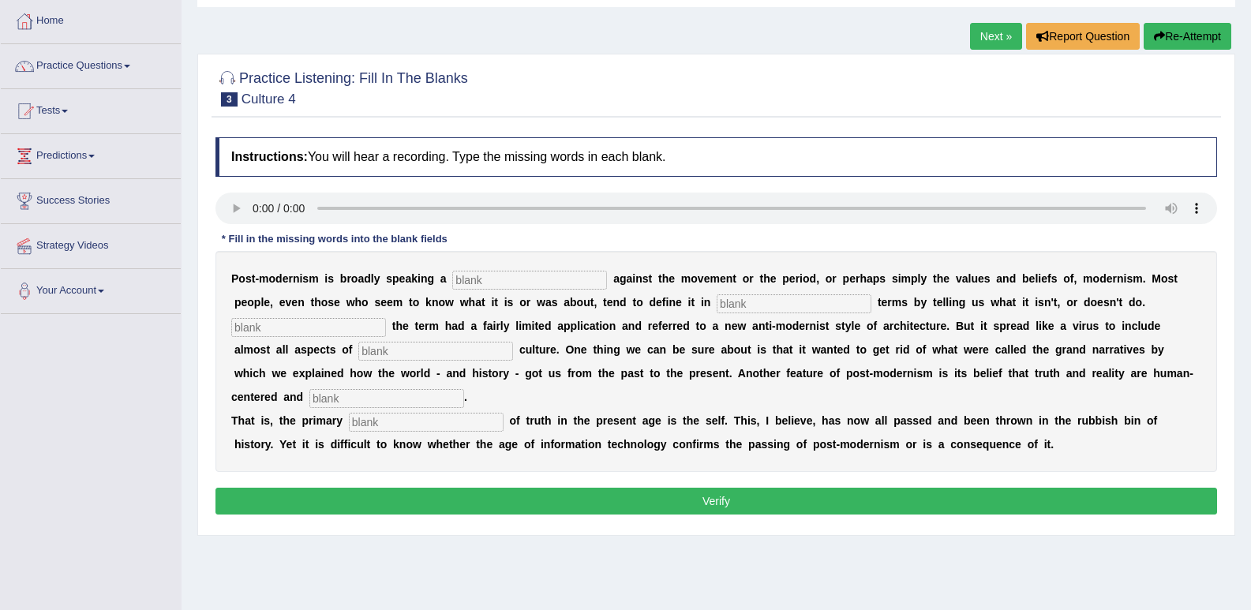
click at [483, 274] on input "text" at bounding box center [529, 280] width 155 height 19
type input "reaction"
click at [812, 299] on input "text" at bounding box center [794, 303] width 155 height 19
type input "negative"
click at [358, 339] on div "P o s t - m o d e r n i s m i s b r o a d l y s p e a k i n g a reaction a g a …" at bounding box center [717, 361] width 1002 height 221
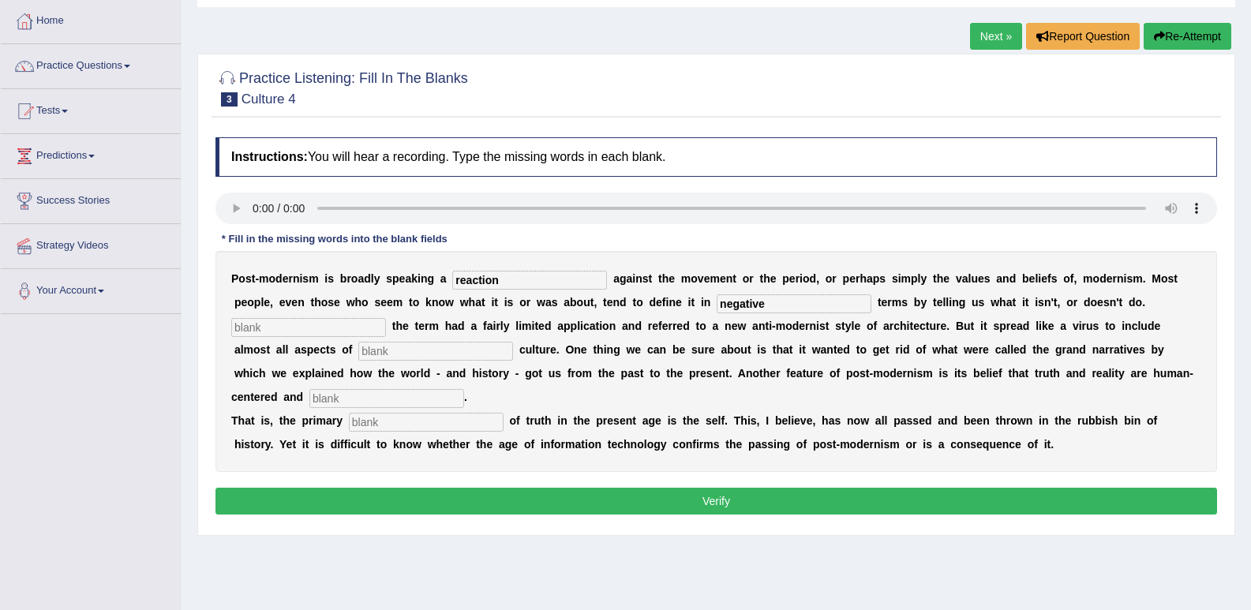
click at [362, 320] on input "text" at bounding box center [308, 327] width 155 height 19
type input "initally"
click at [453, 357] on input "text" at bounding box center [435, 351] width 155 height 19
type input "contepere"
click at [408, 396] on input "text" at bounding box center [386, 398] width 155 height 19
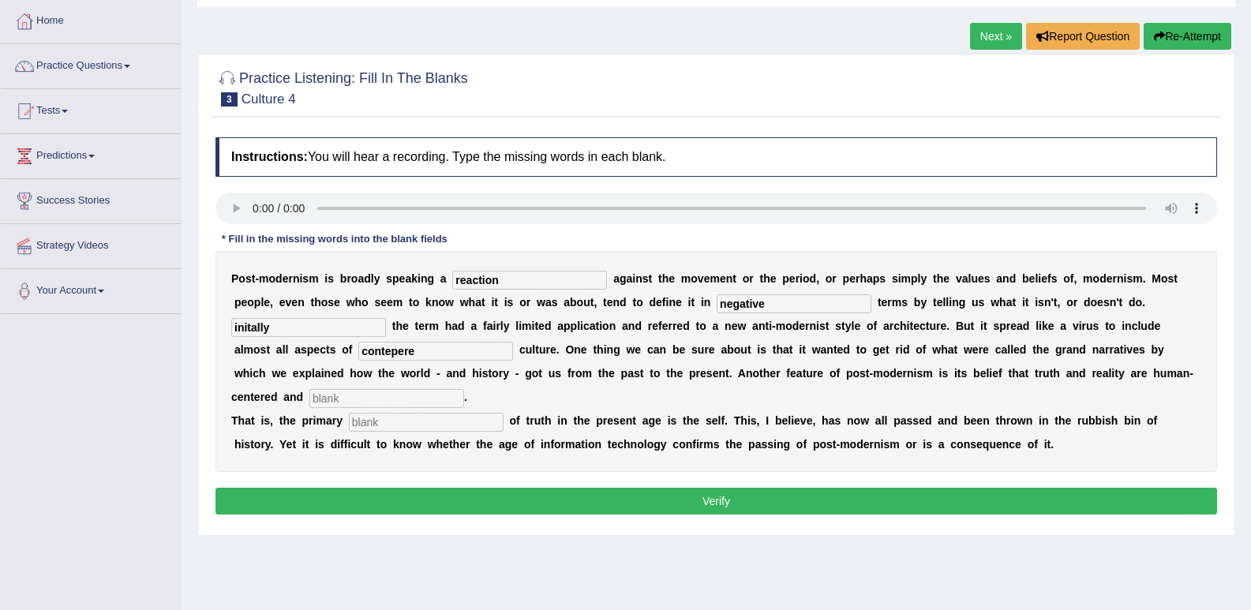
scroll to position [0, 0]
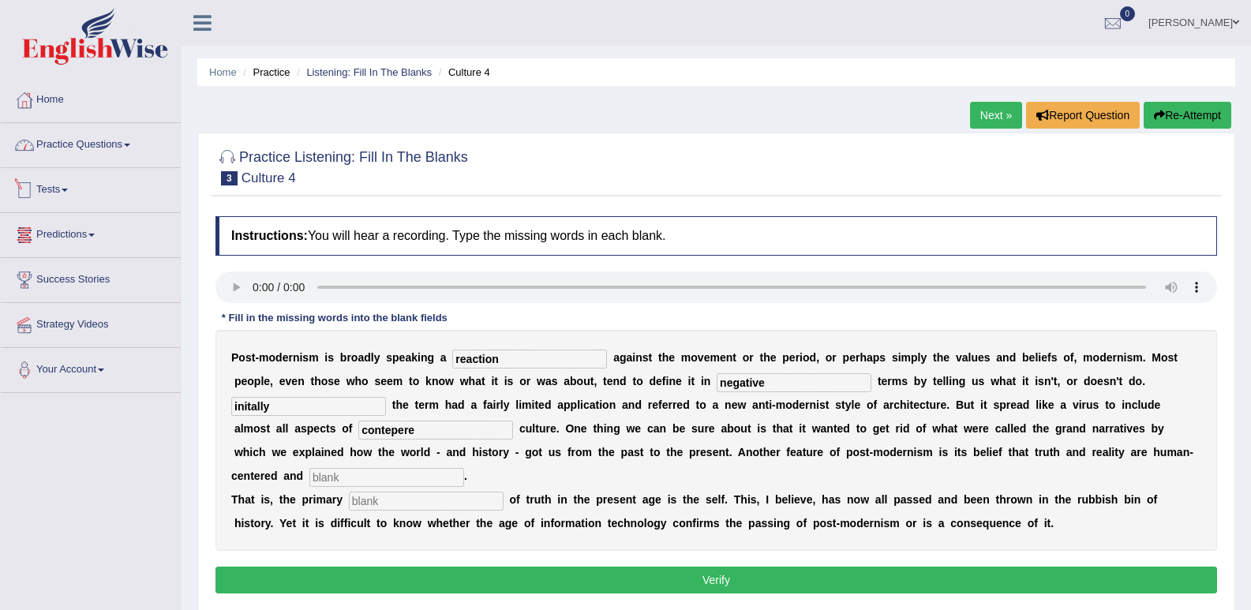
click at [105, 153] on link "Practice Questions" at bounding box center [91, 142] width 180 height 39
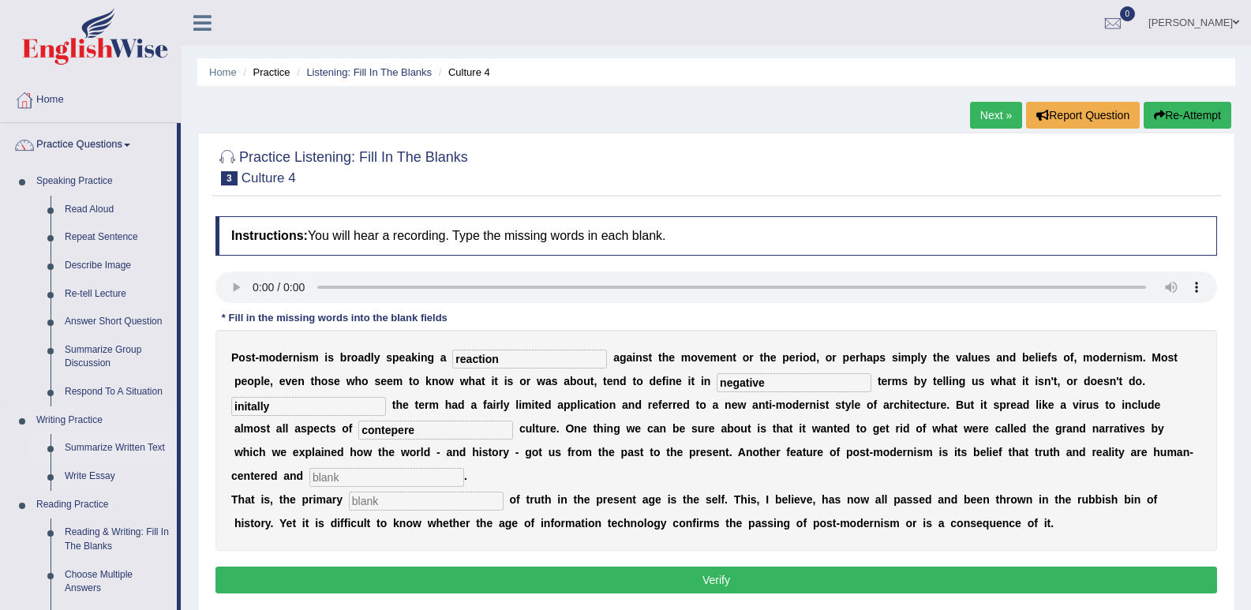
click at [131, 443] on link "Summarize Written Text" at bounding box center [117, 448] width 119 height 28
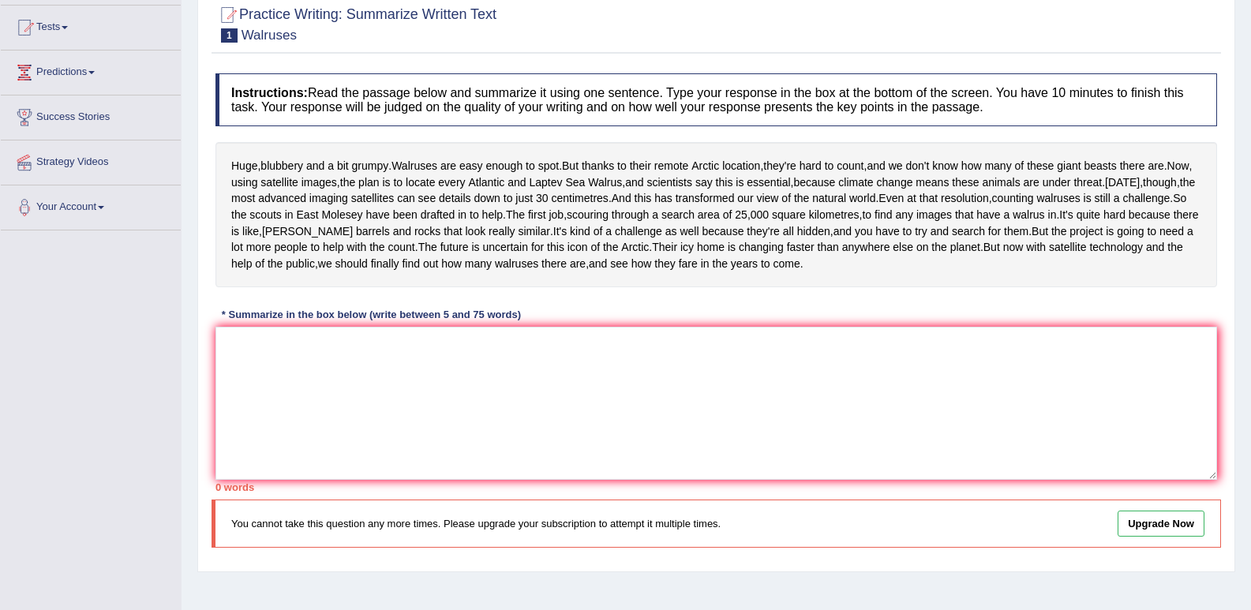
scroll to position [242, 0]
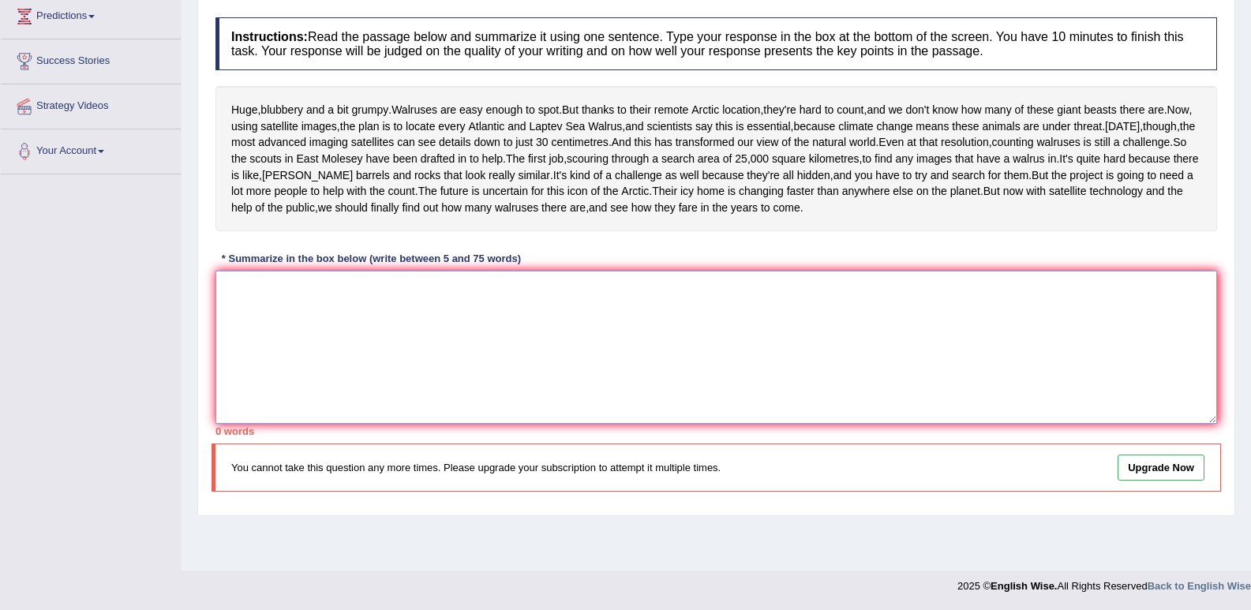
click at [473, 424] on textarea at bounding box center [717, 347] width 1002 height 153
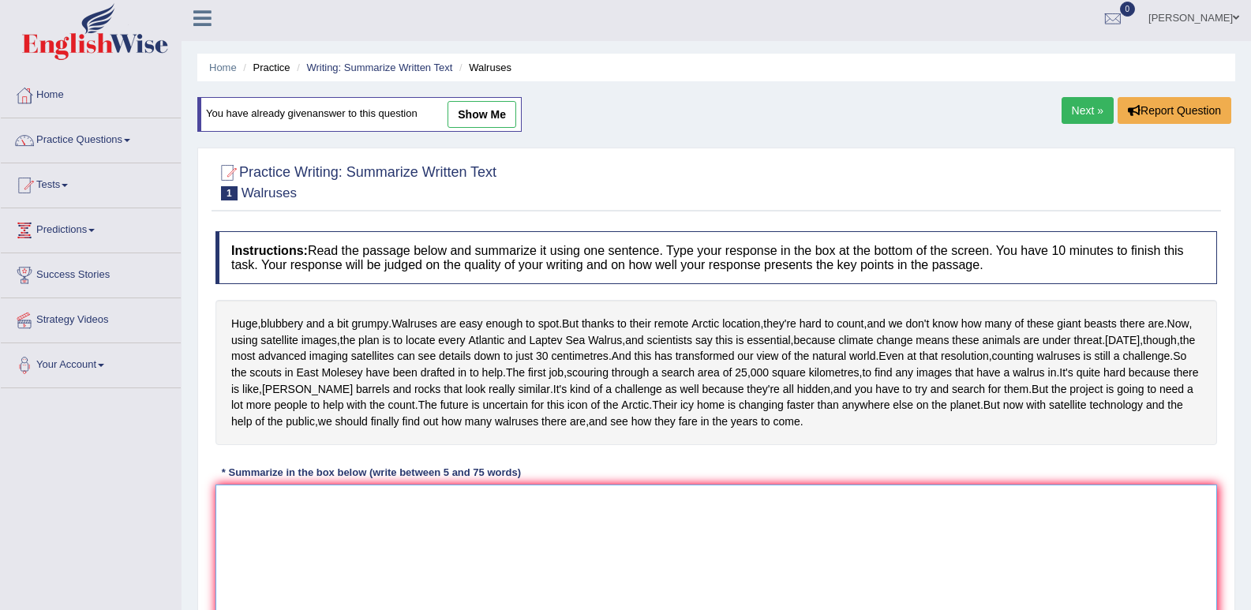
scroll to position [0, 0]
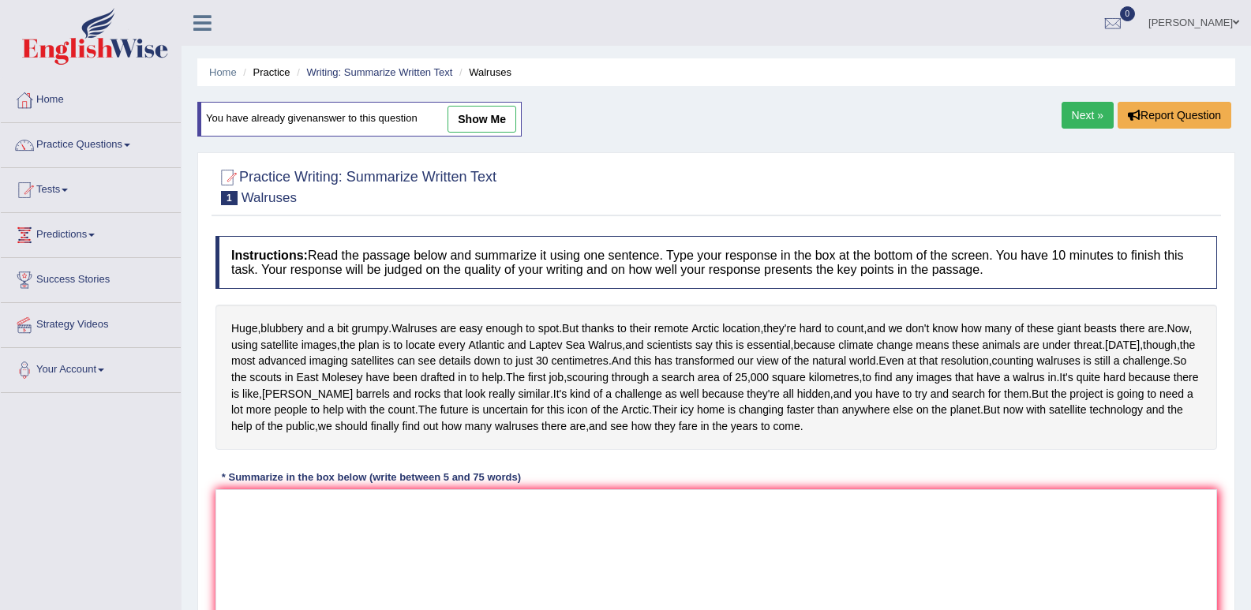
click at [567, 114] on div "Home Practice Writing: Summarize Written Text Walruses You have already given a…" at bounding box center [717, 395] width 1070 height 790
click at [91, 150] on link "Practice Questions" at bounding box center [91, 142] width 180 height 39
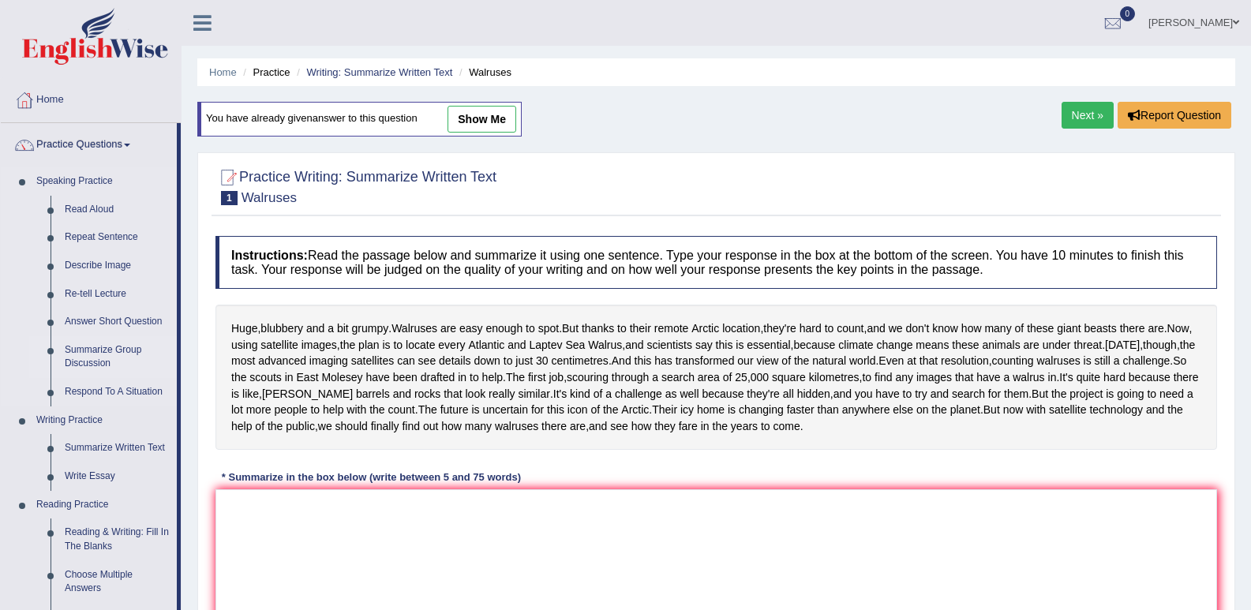
click at [103, 356] on link "Summarize Group Discussion" at bounding box center [117, 357] width 119 height 42
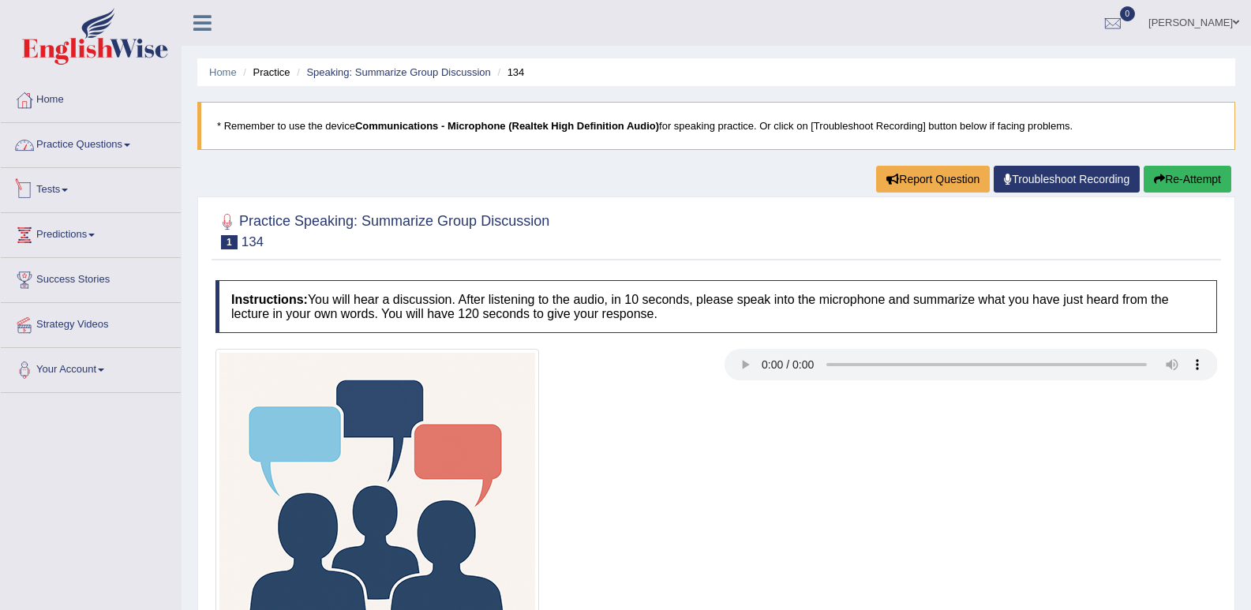
click at [73, 146] on link "Practice Questions" at bounding box center [91, 142] width 180 height 39
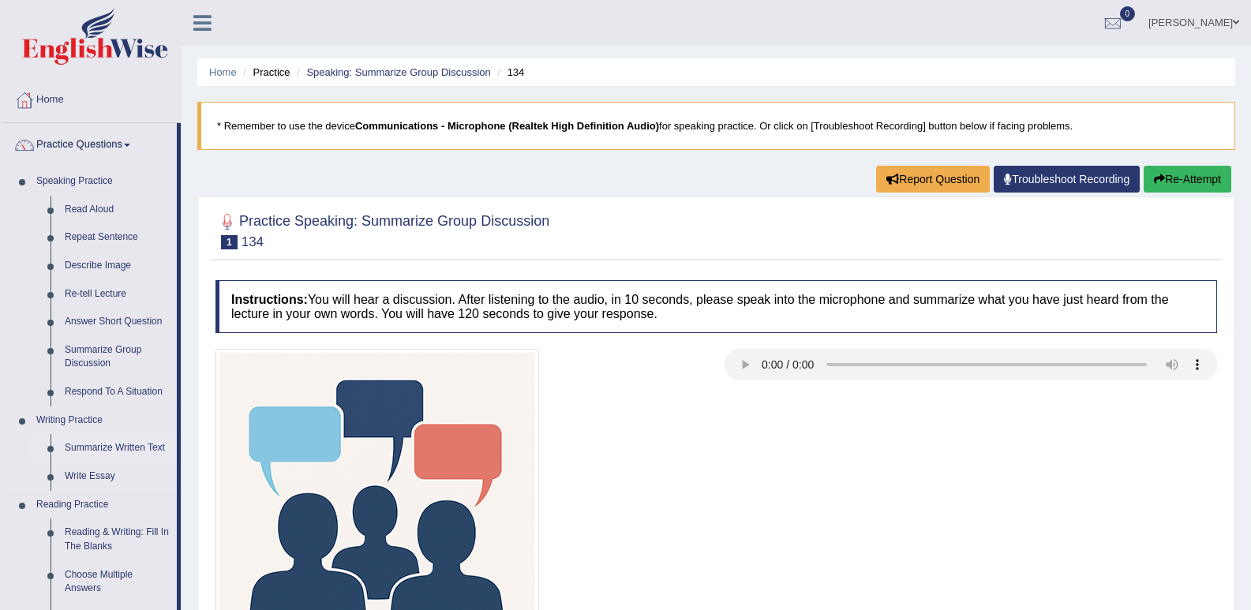
click at [96, 444] on link "Summarize Written Text" at bounding box center [117, 448] width 119 height 28
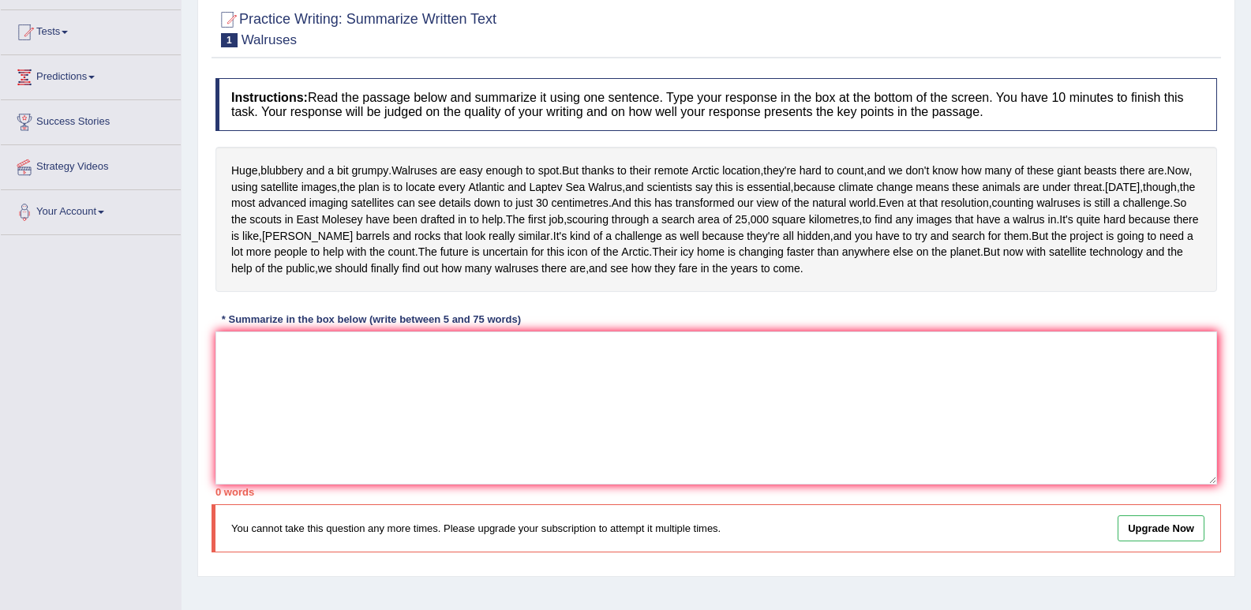
scroll to position [237, 0]
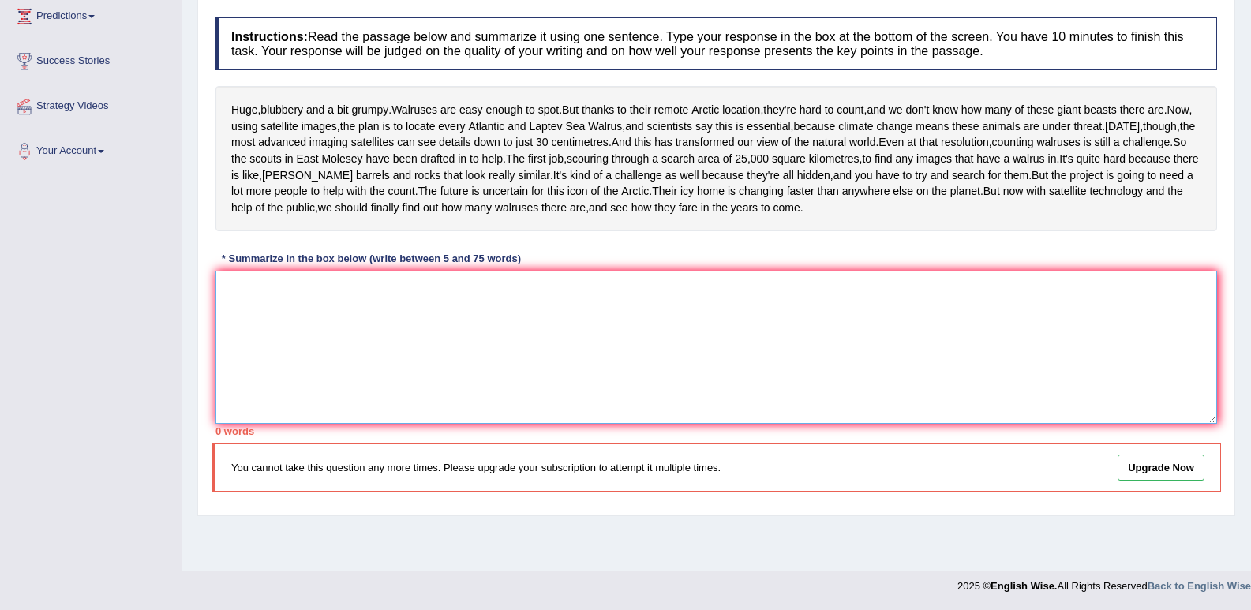
click at [378, 362] on textarea at bounding box center [717, 347] width 1002 height 153
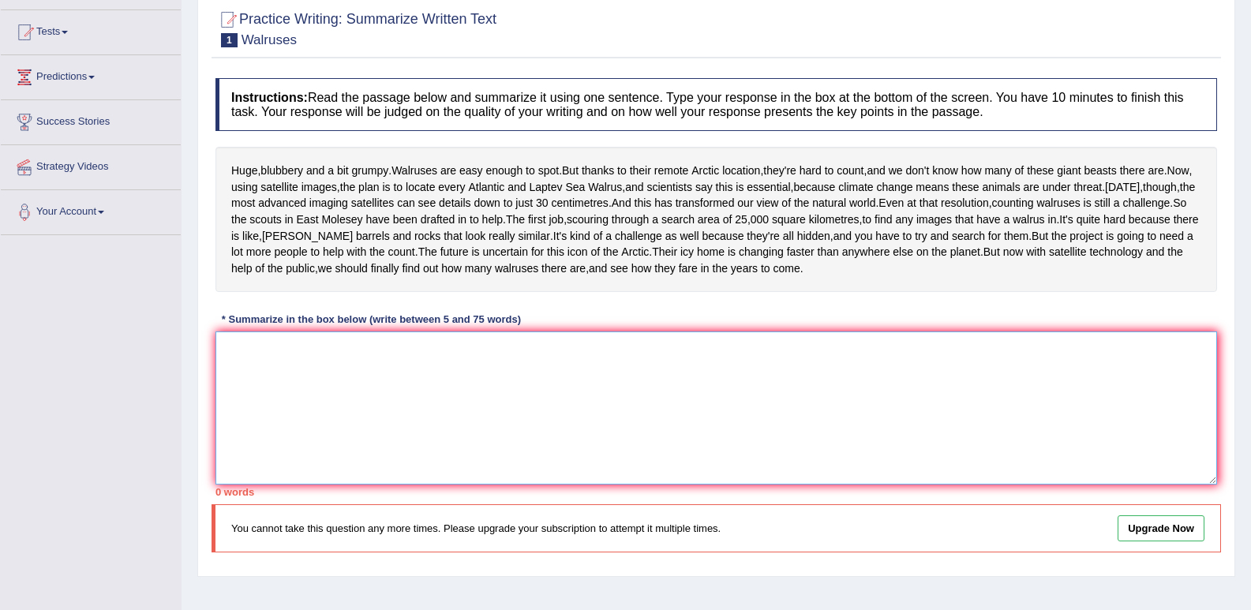
scroll to position [0, 0]
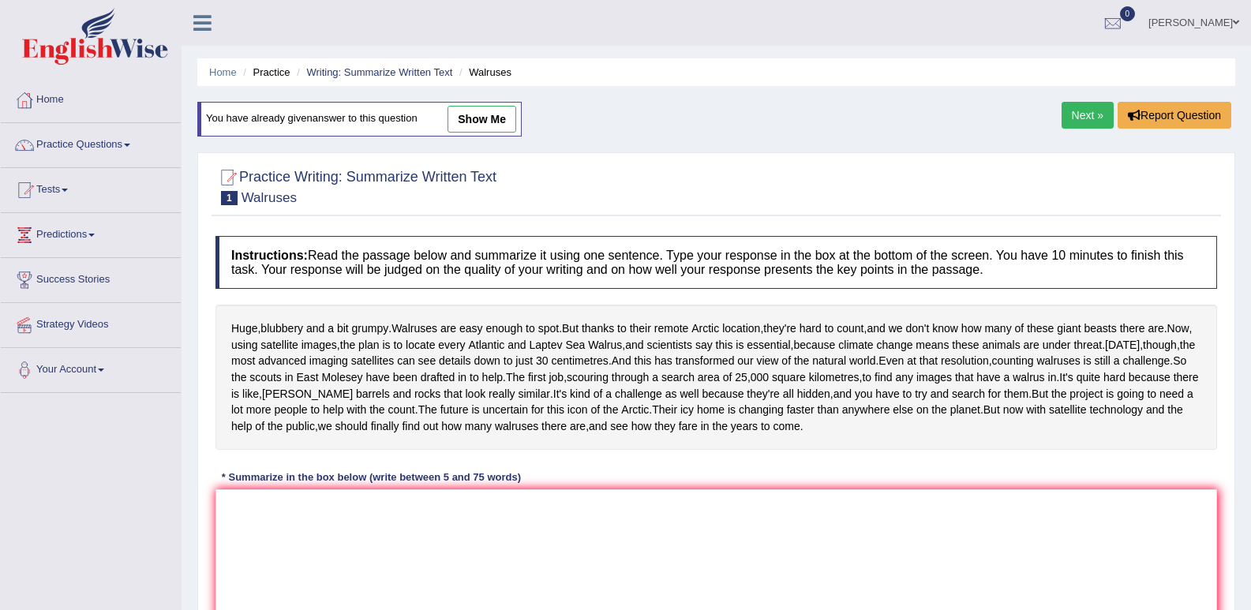
click at [1076, 115] on link "Next »" at bounding box center [1088, 115] width 52 height 27
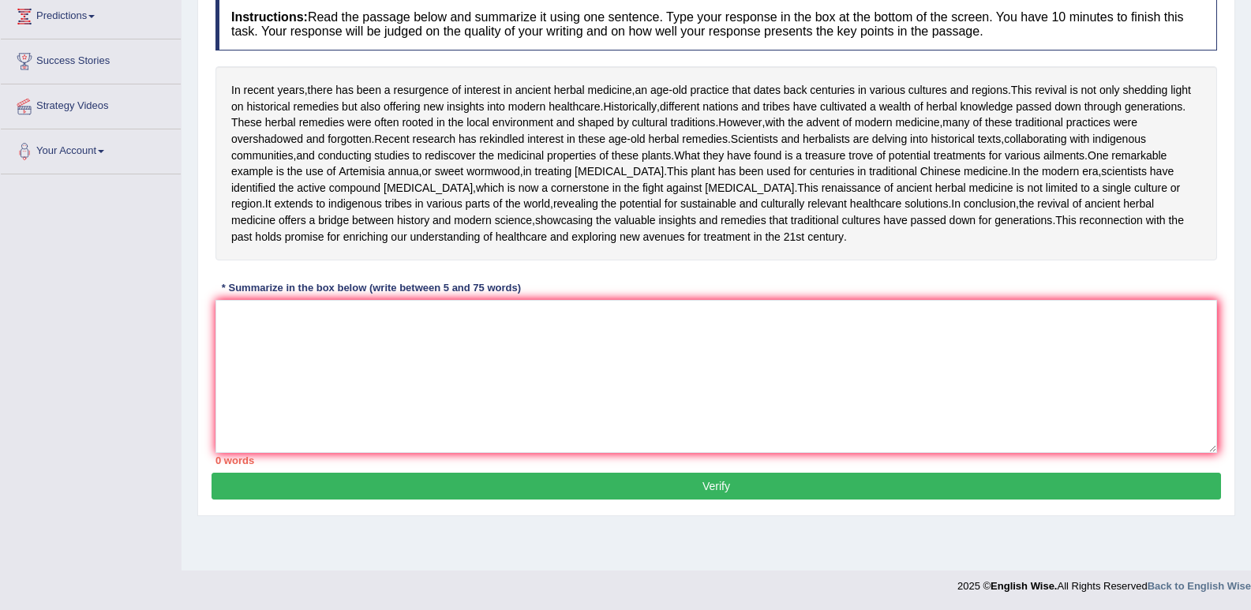
click at [520, 438] on textarea at bounding box center [717, 376] width 1002 height 153
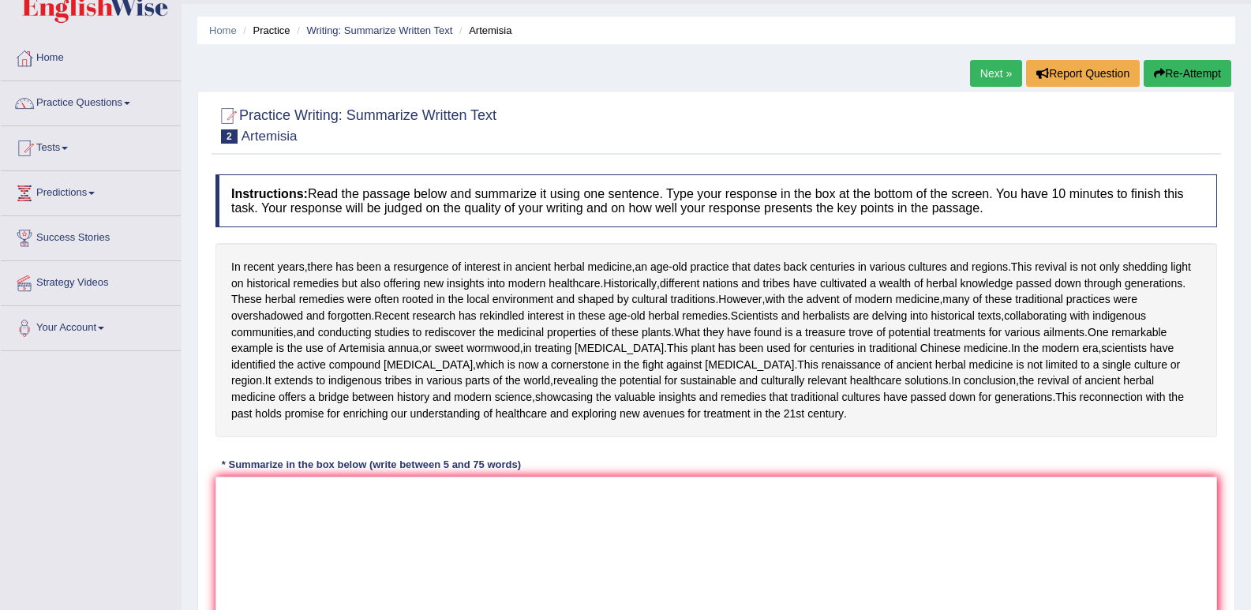
scroll to position [39, 0]
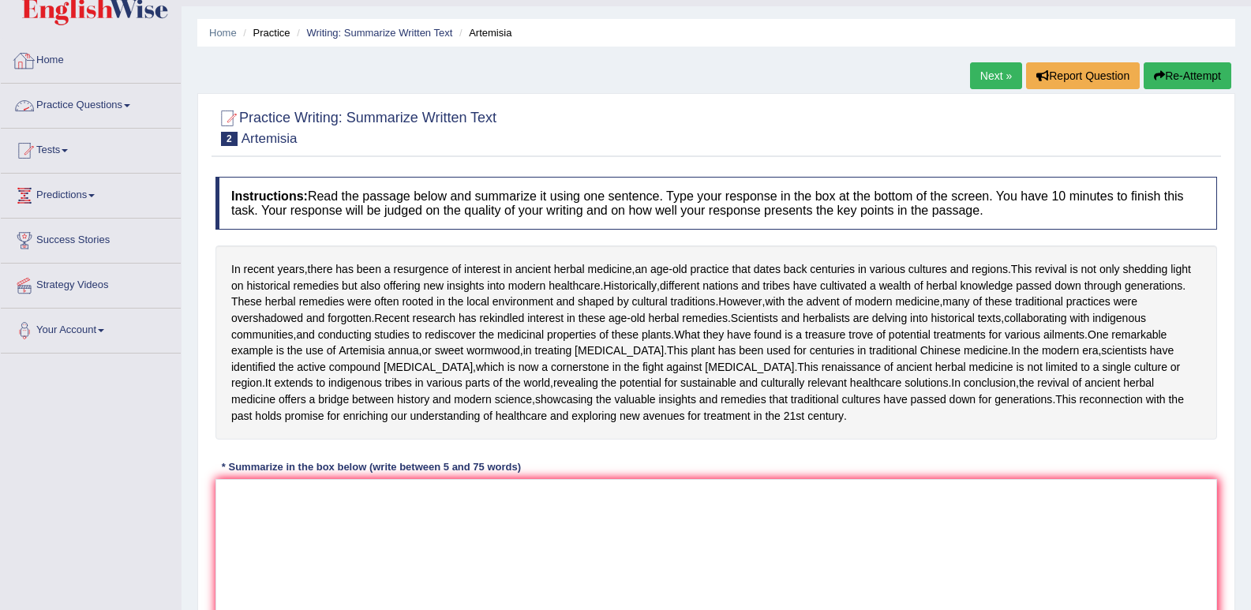
click at [93, 104] on link "Practice Questions" at bounding box center [91, 103] width 180 height 39
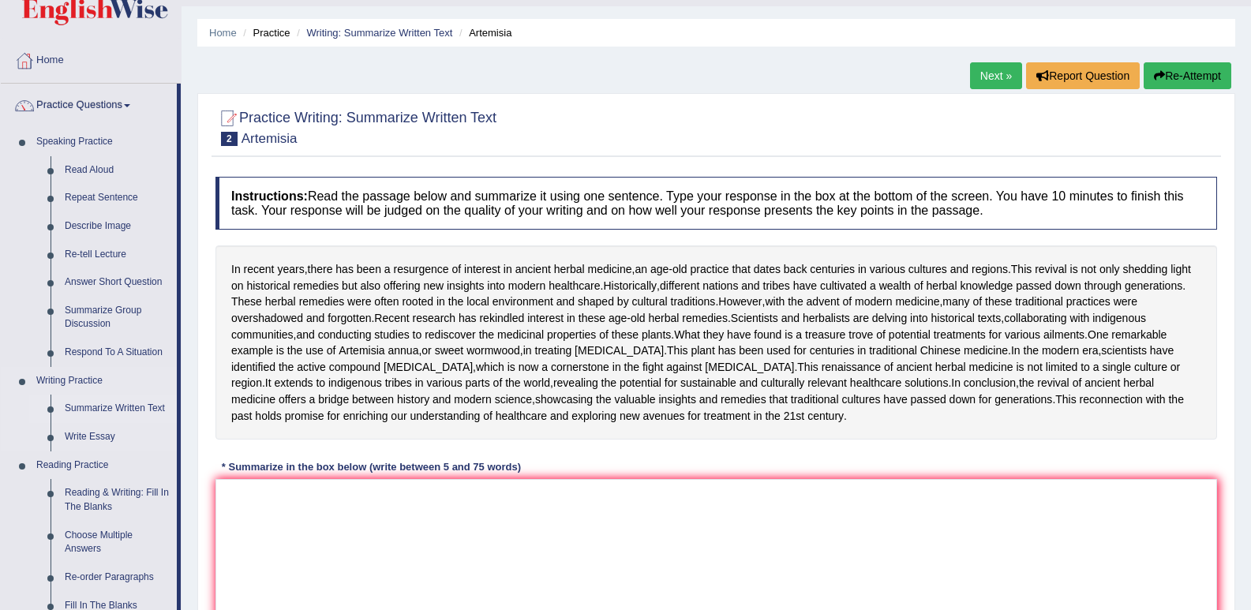
click at [132, 412] on link "Summarize Written Text" at bounding box center [117, 409] width 119 height 28
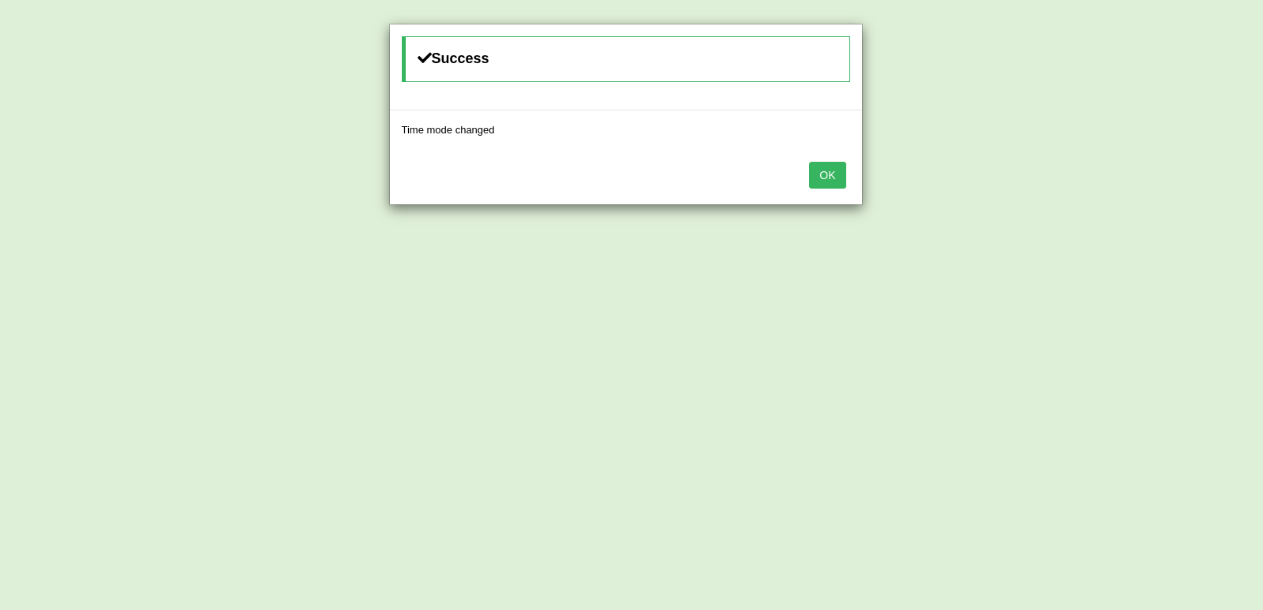
click at [840, 167] on button "OK" at bounding box center [827, 175] width 36 height 27
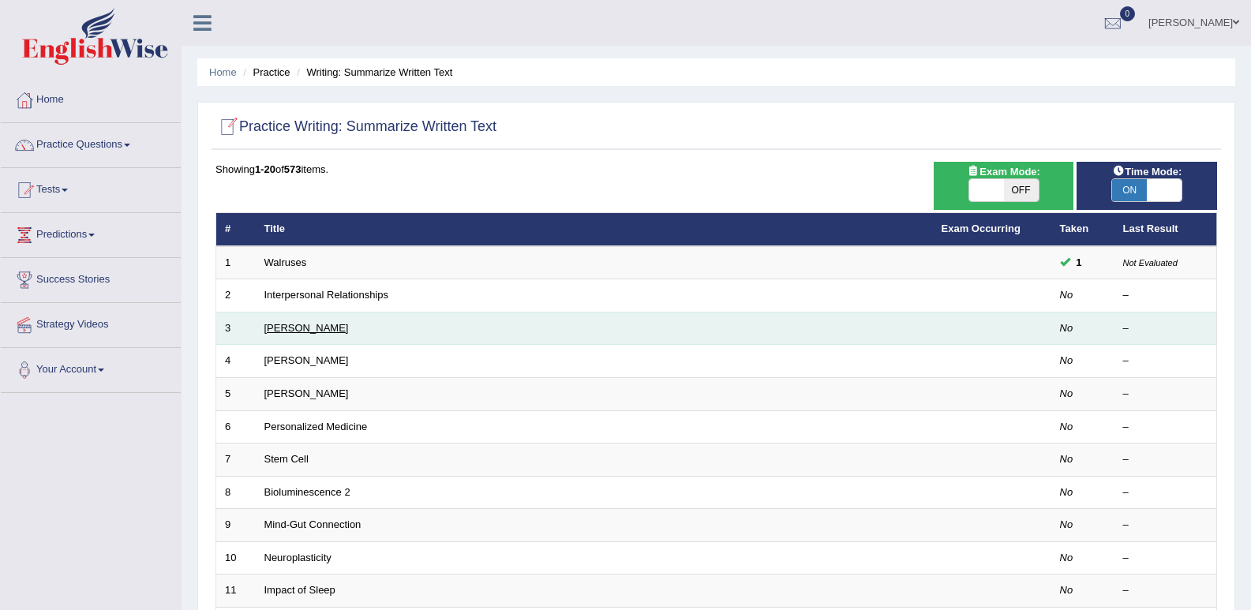
click at [317, 324] on link "[PERSON_NAME]" at bounding box center [306, 328] width 84 height 12
